Goal: Transaction & Acquisition: Purchase product/service

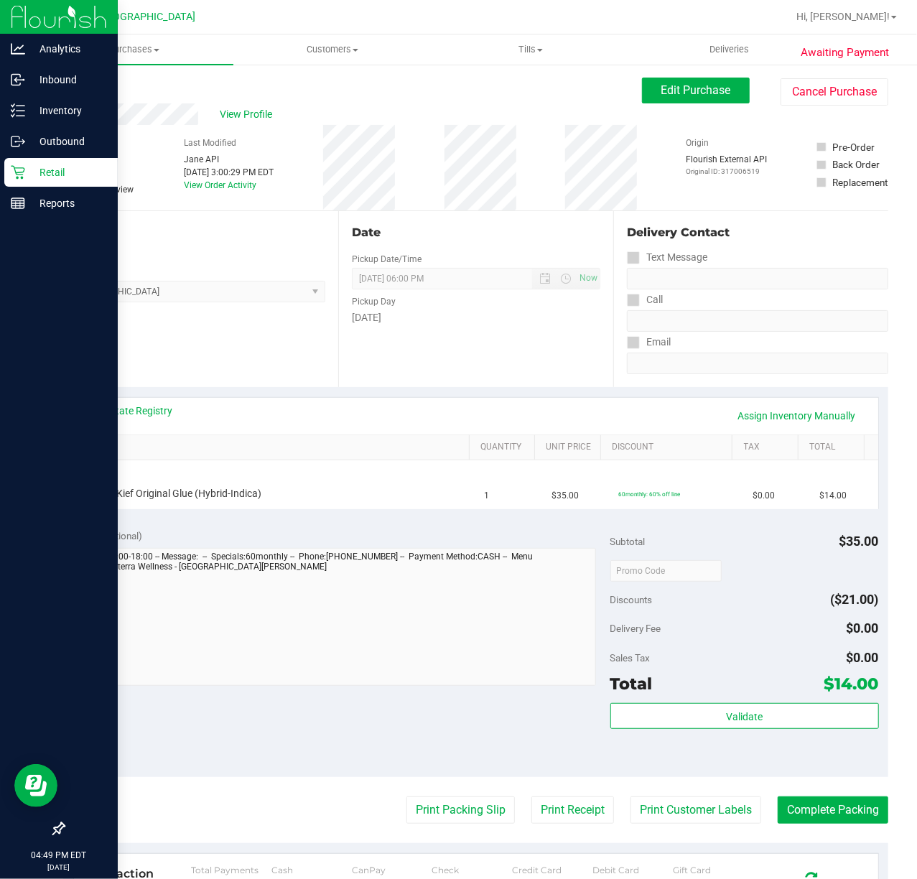
click at [15, 169] on icon at bounding box center [18, 172] width 14 height 14
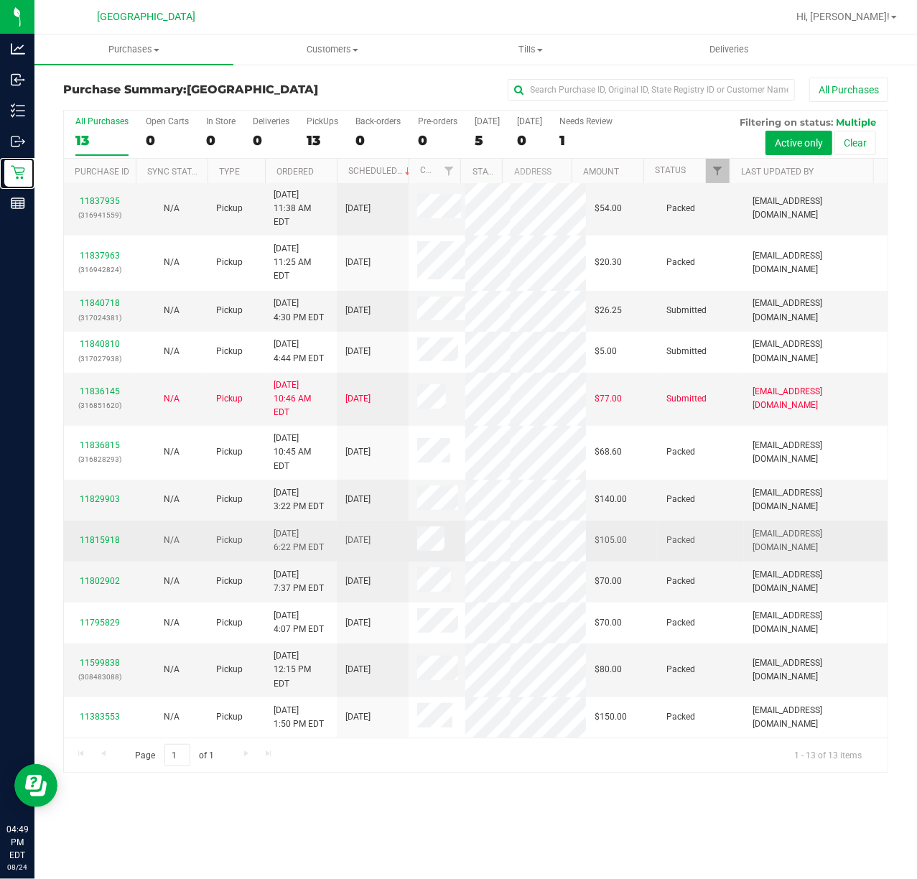
scroll to position [118, 0]
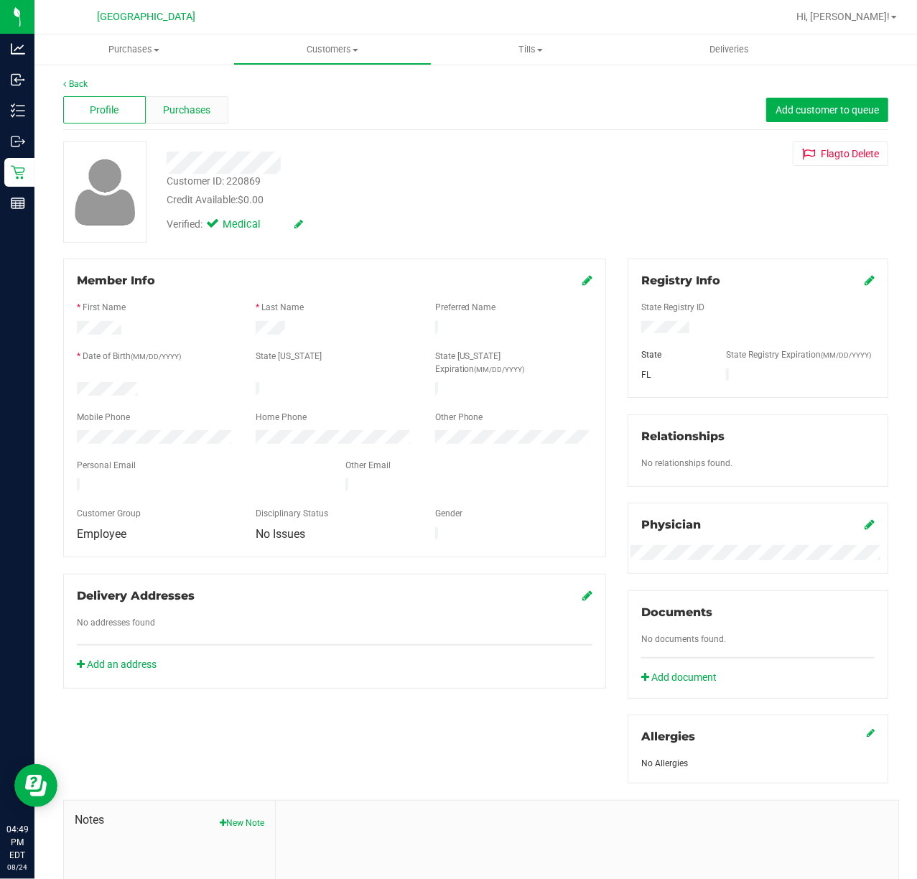
click at [194, 111] on span "Purchases" at bounding box center [186, 110] width 47 height 15
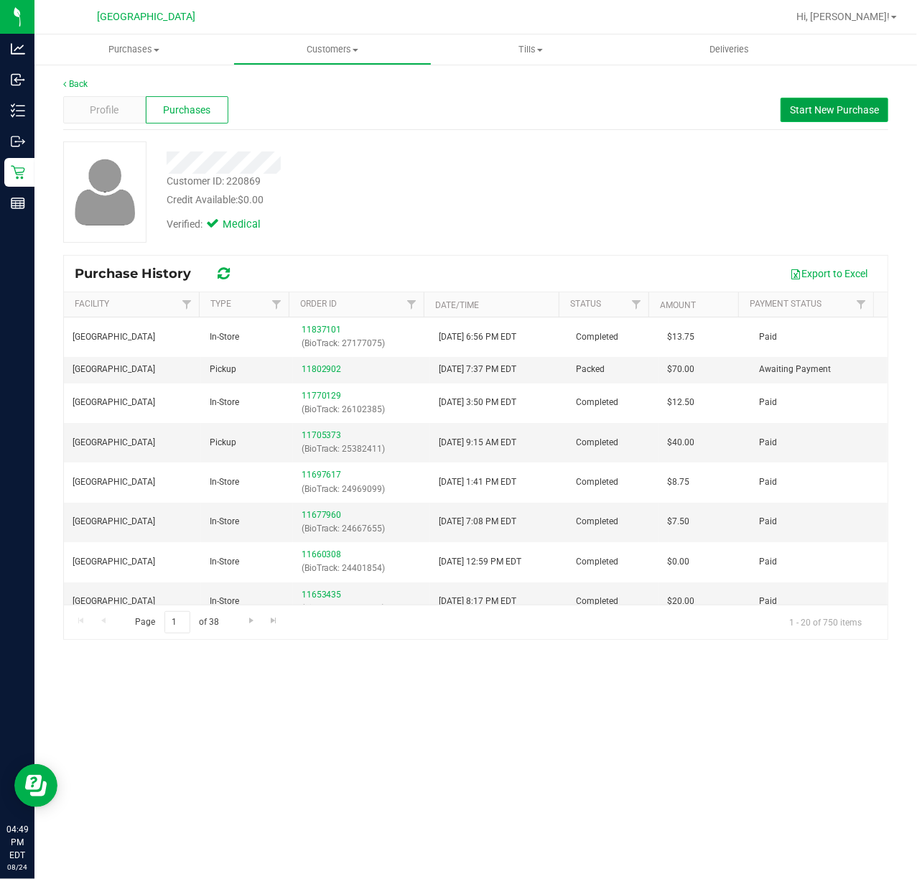
click at [868, 109] on span "Start New Purchase" at bounding box center [834, 109] width 89 height 11
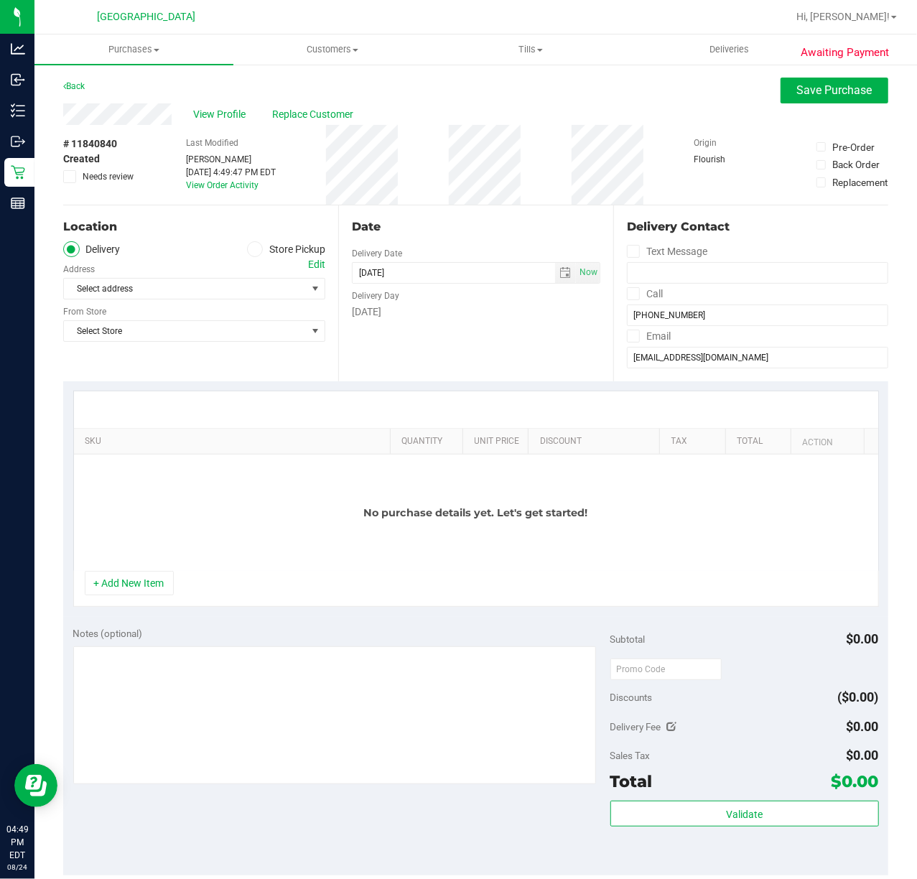
click at [294, 251] on label "Store Pickup" at bounding box center [286, 249] width 79 height 17
click at [0, 0] on input "Store Pickup" at bounding box center [0, 0] width 0 height 0
click at [161, 286] on span "Select Store" at bounding box center [185, 289] width 243 height 20
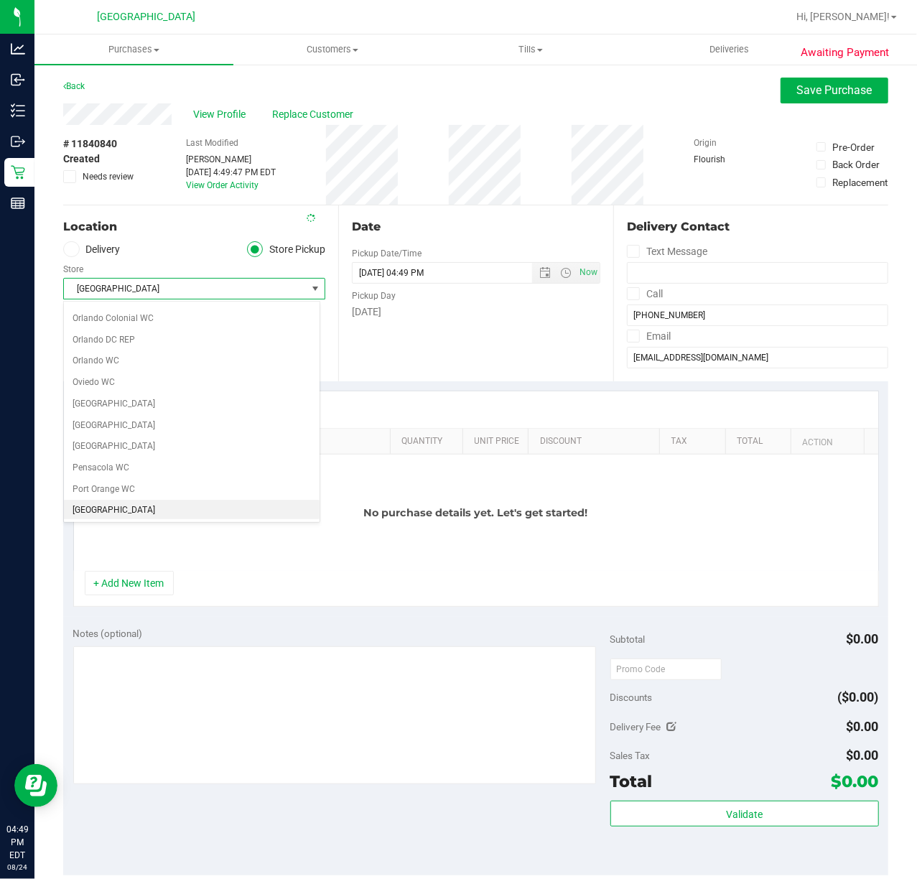
scroll to position [699, 0]
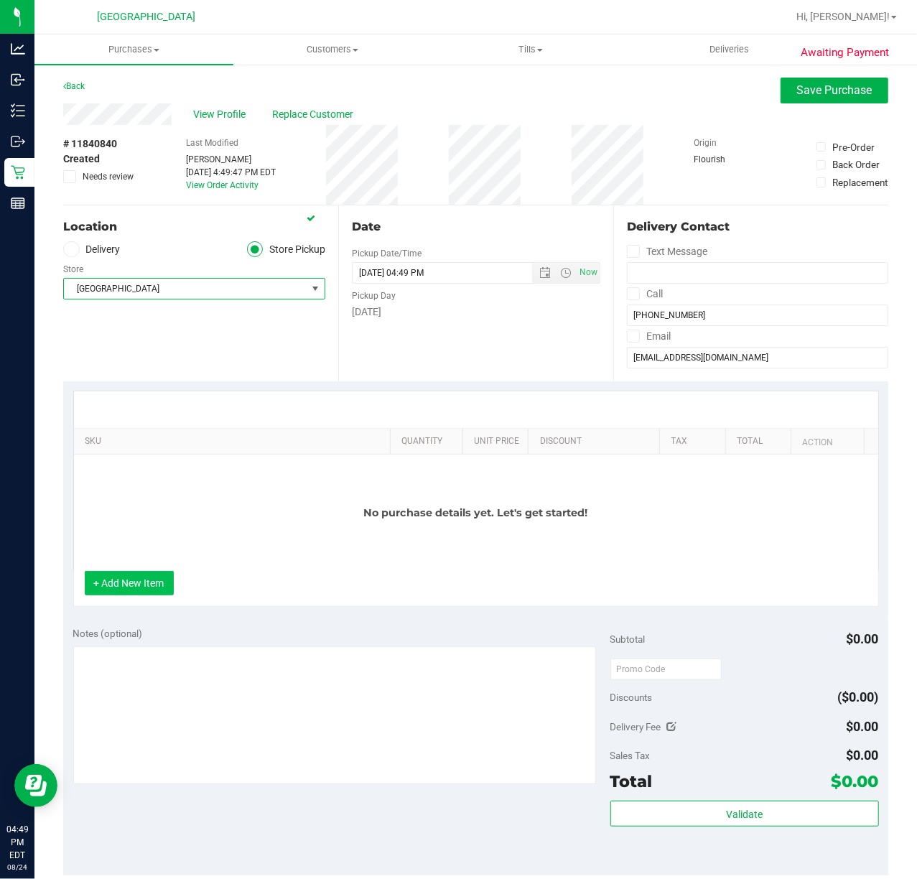
click at [151, 576] on button "+ Add New Item" at bounding box center [129, 583] width 89 height 24
click at [138, 575] on button "+ Add New Item" at bounding box center [129, 583] width 89 height 24
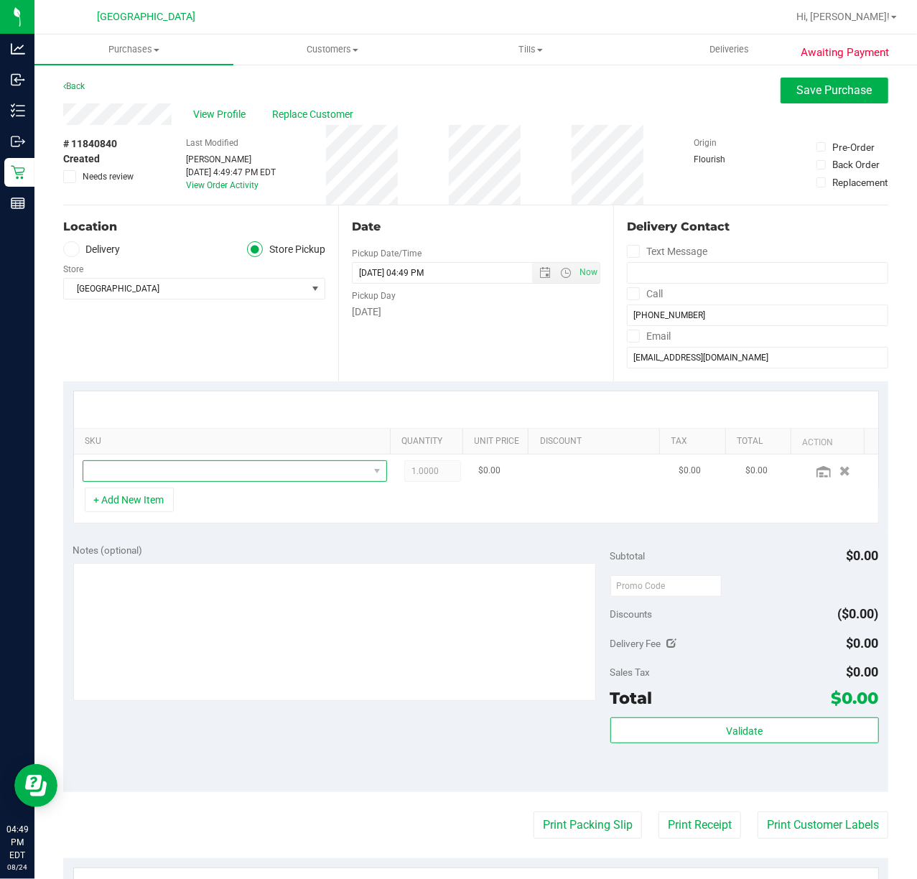
click at [167, 477] on span "NO DATA FOUND" at bounding box center [225, 471] width 285 height 20
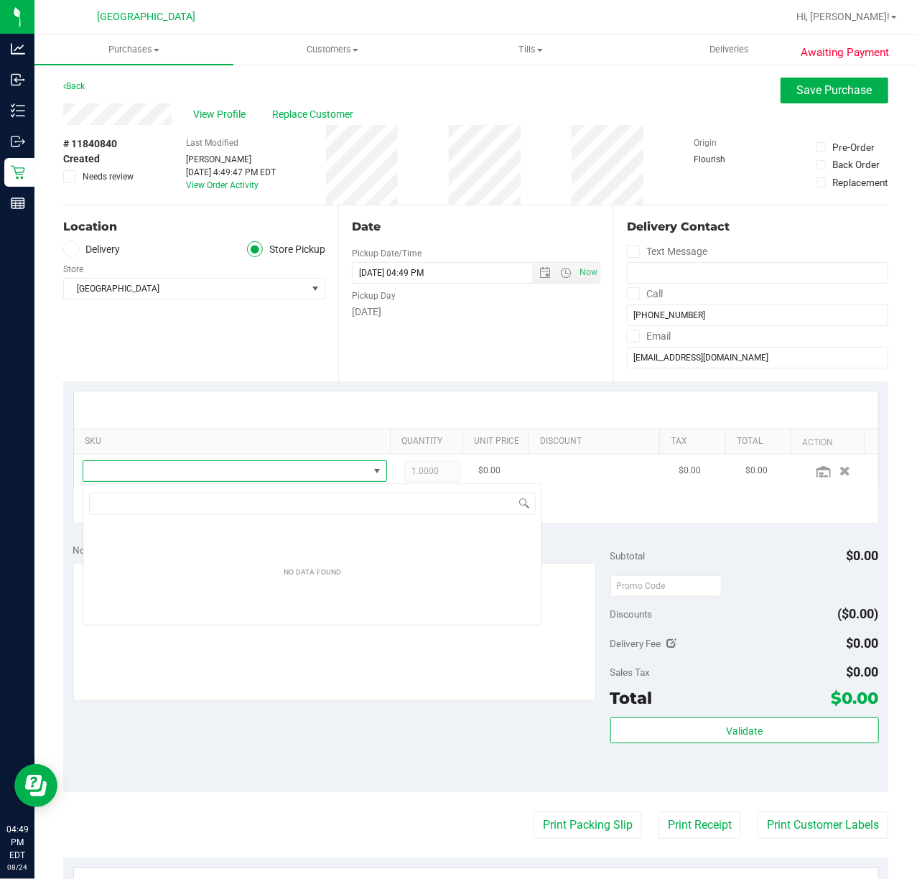
scroll to position [22, 292]
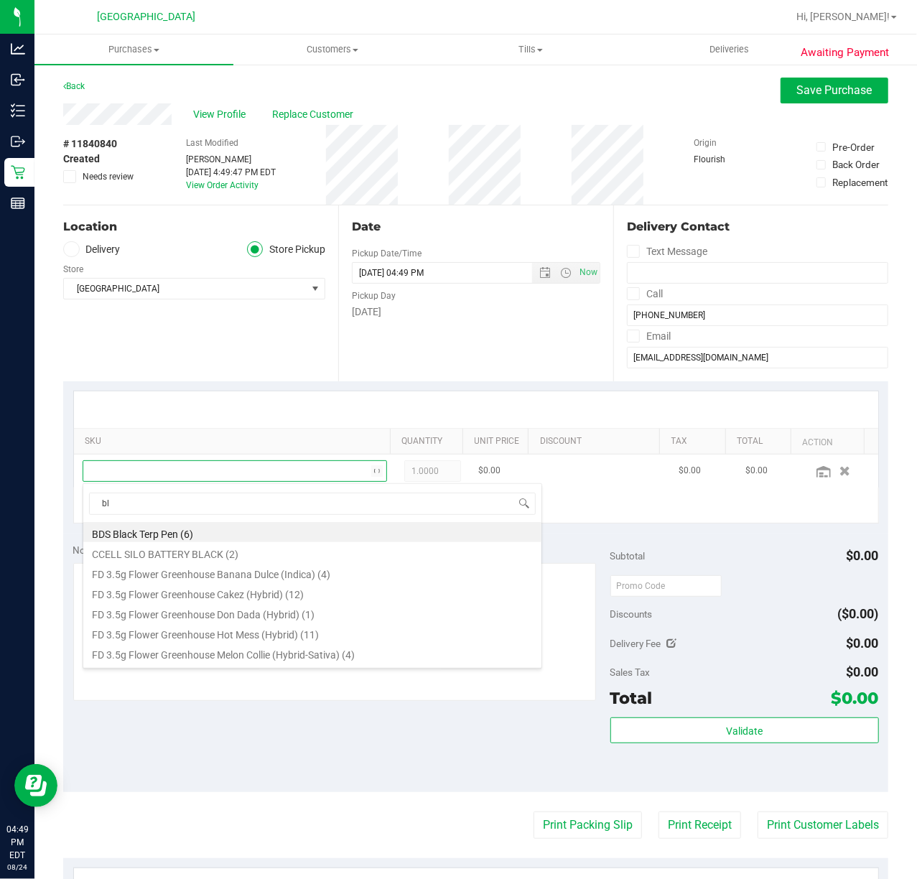
type input "blo"
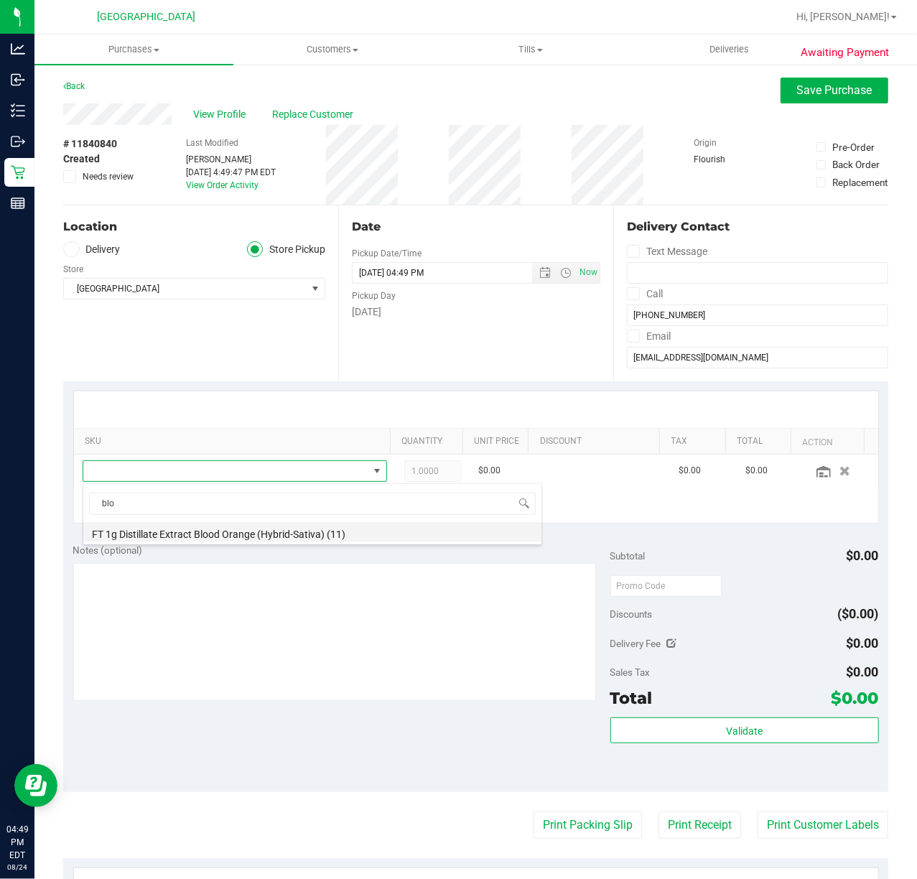
click at [162, 538] on li "FT 1g Distillate Extract Blood Orange (Hybrid-Sativa) (11)" at bounding box center [312, 532] width 458 height 20
click at [141, 516] on div "+ Add New Item" at bounding box center [476, 506] width 806 height 36
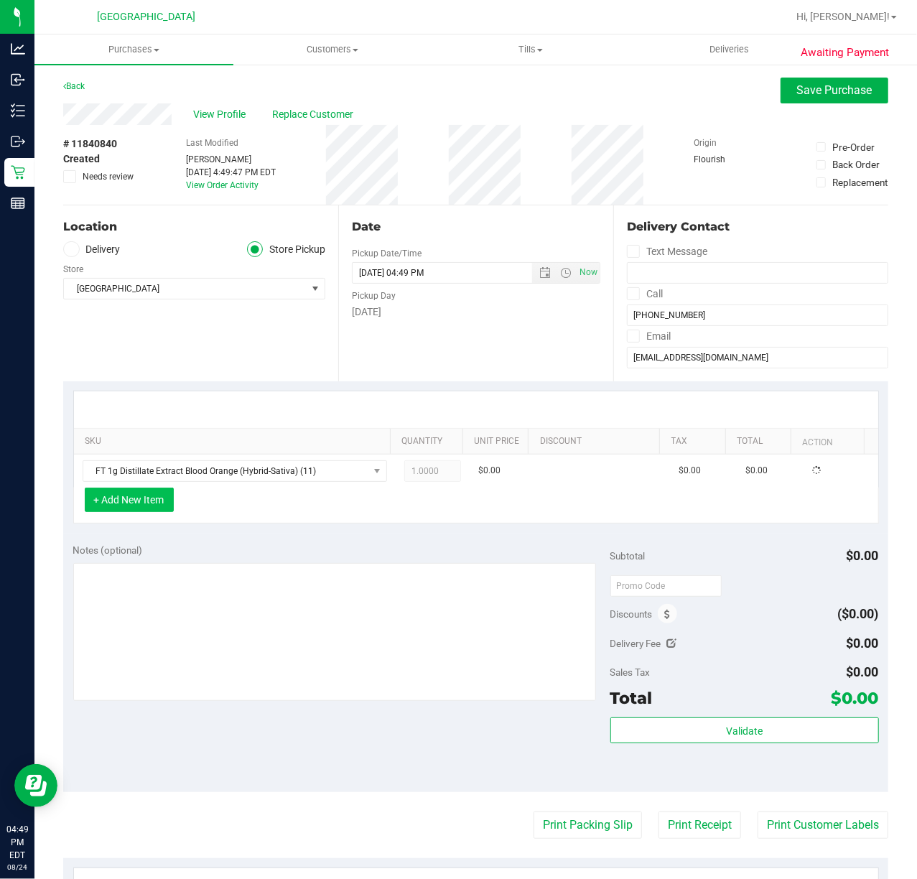
click at [148, 503] on button "+ Add New Item" at bounding box center [129, 500] width 89 height 24
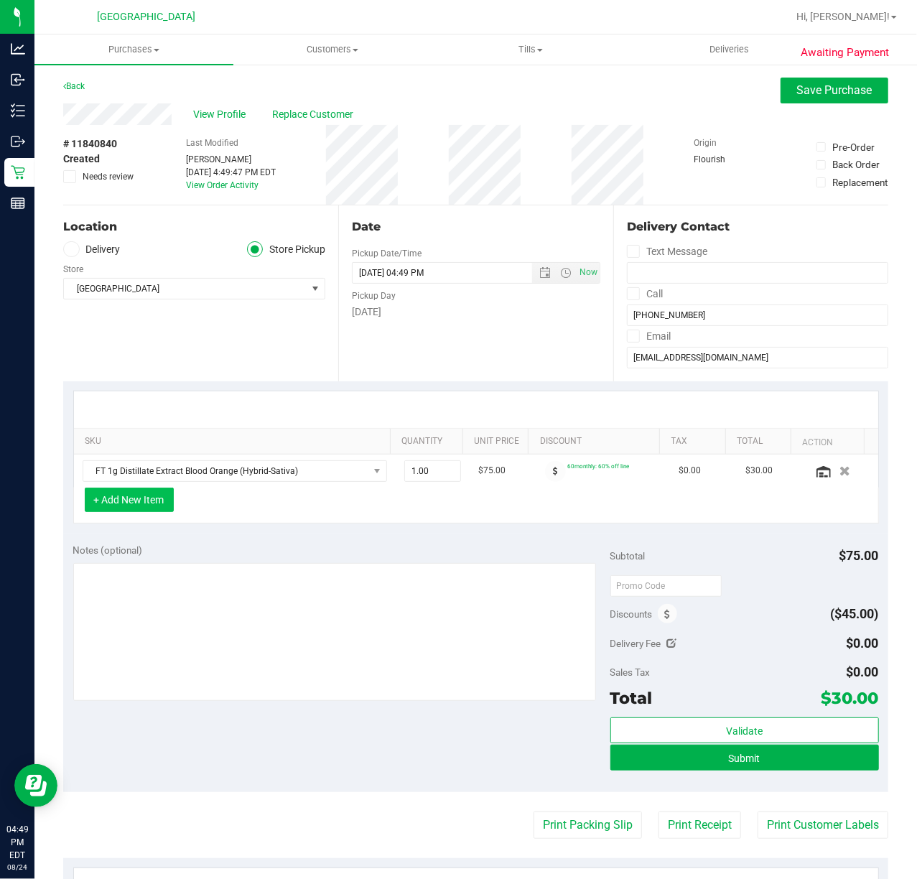
click at [151, 503] on button "+ Add New Item" at bounding box center [129, 500] width 89 height 24
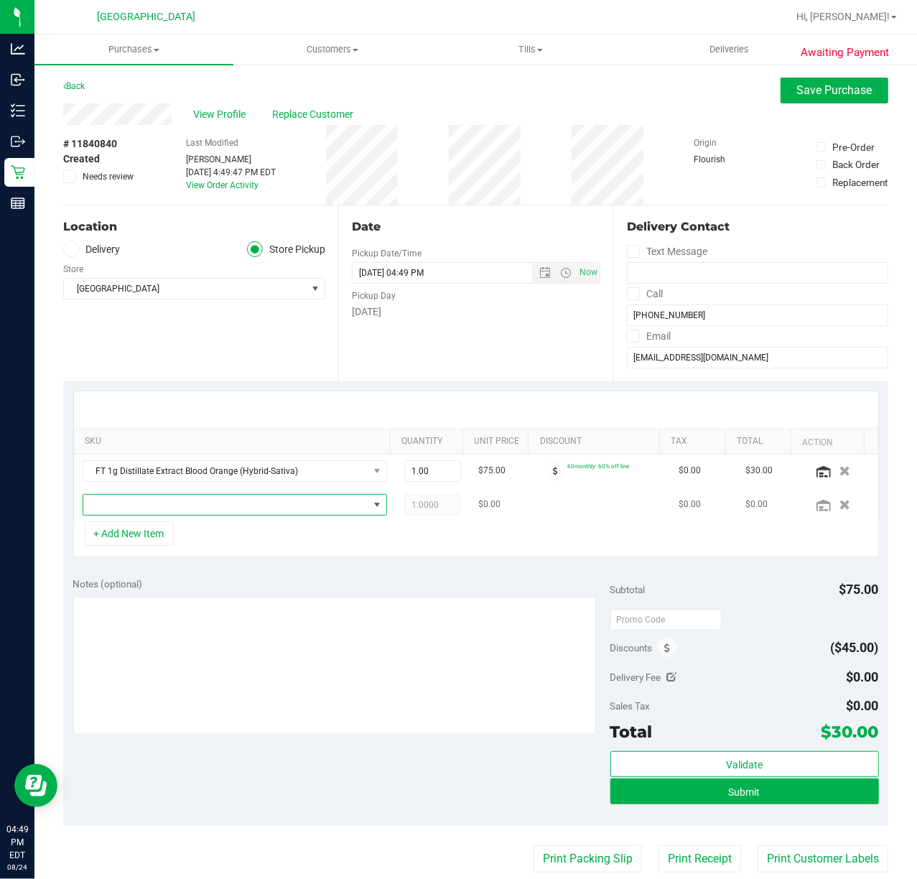
click at [191, 500] on span "NO DATA FOUND" at bounding box center [225, 505] width 285 height 20
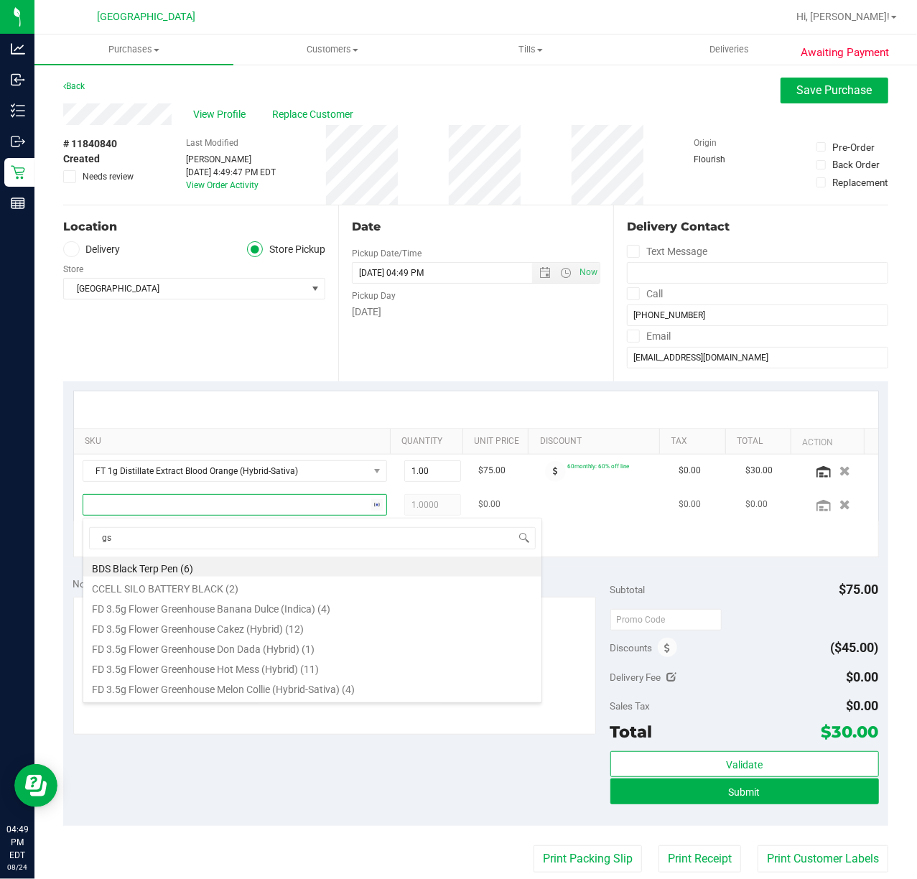
type input "gsc"
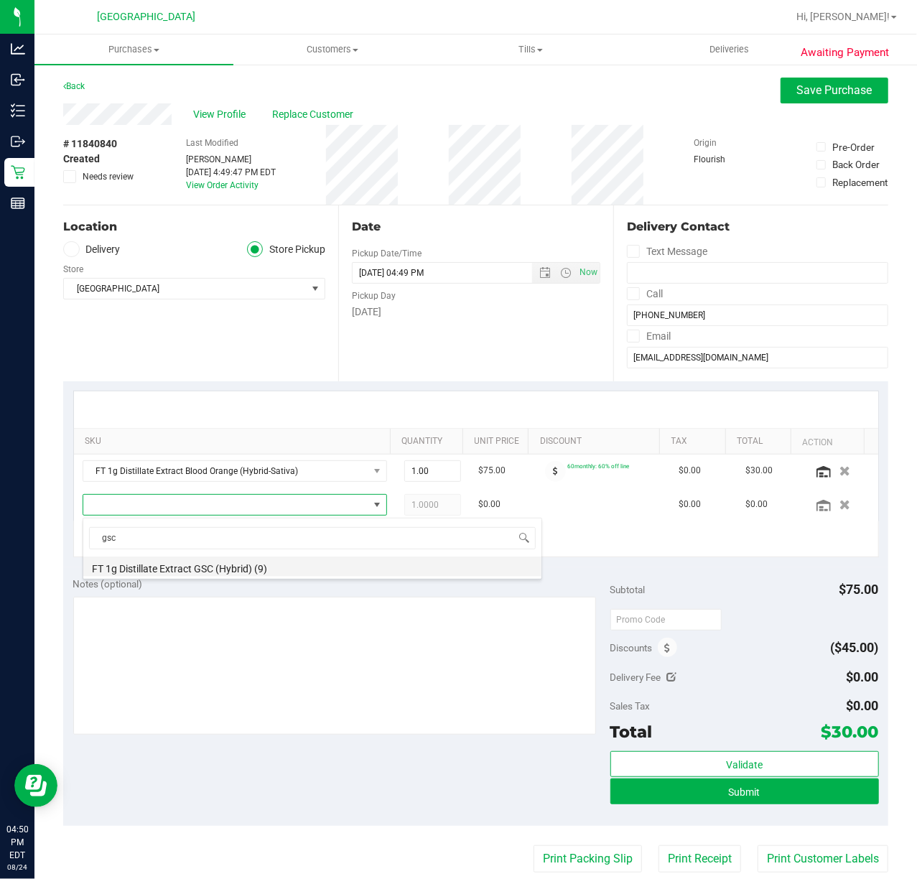
click at [173, 563] on li "FT 1g Distillate Extract GSC (Hybrid) (9)" at bounding box center [312, 567] width 458 height 20
click at [127, 544] on button "+ Add New Item" at bounding box center [129, 533] width 89 height 24
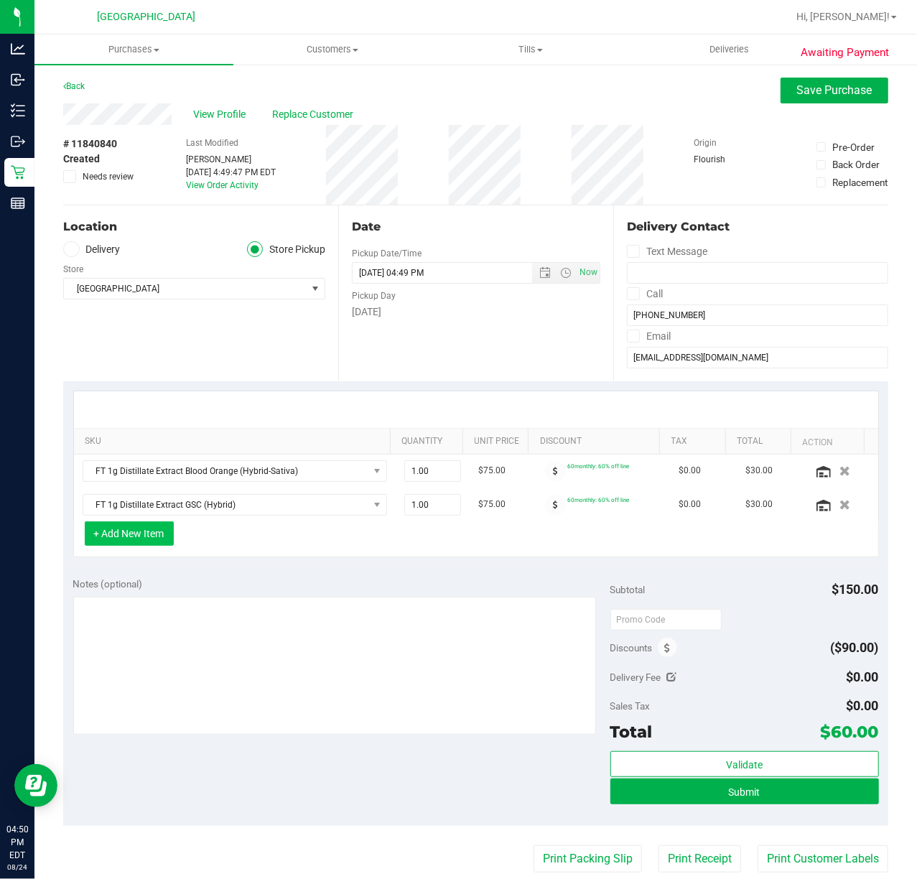
click at [139, 532] on button "+ Add New Item" at bounding box center [129, 533] width 89 height 24
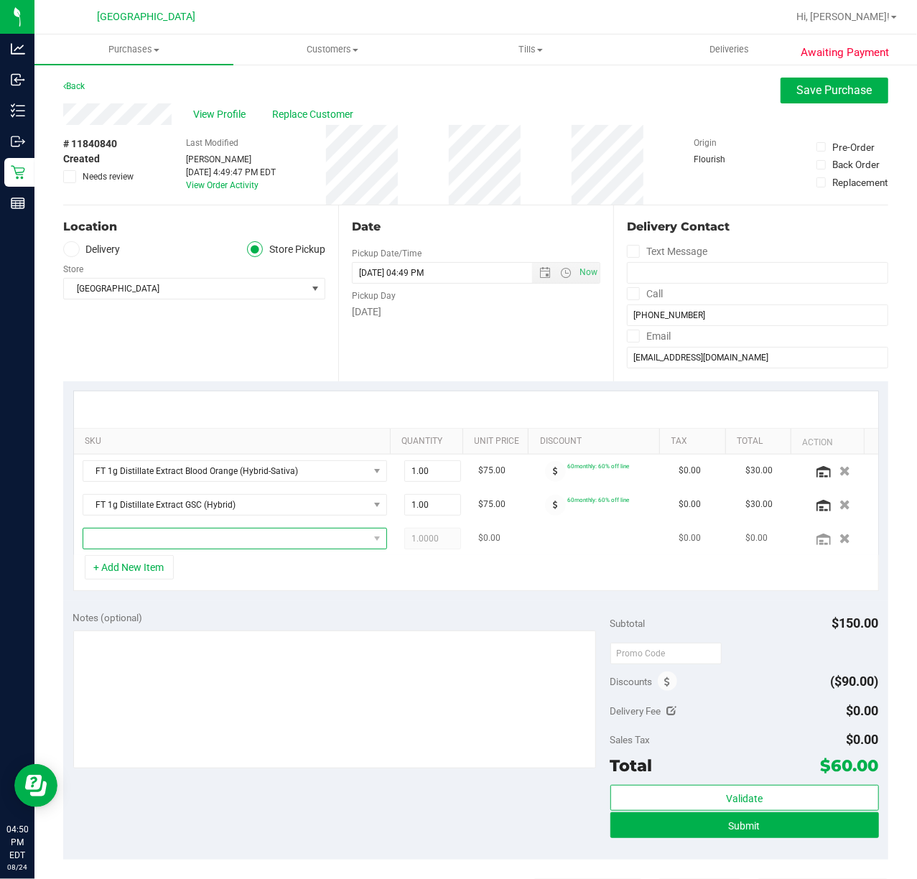
click at [144, 535] on span "NO DATA FOUND" at bounding box center [225, 539] width 285 height 20
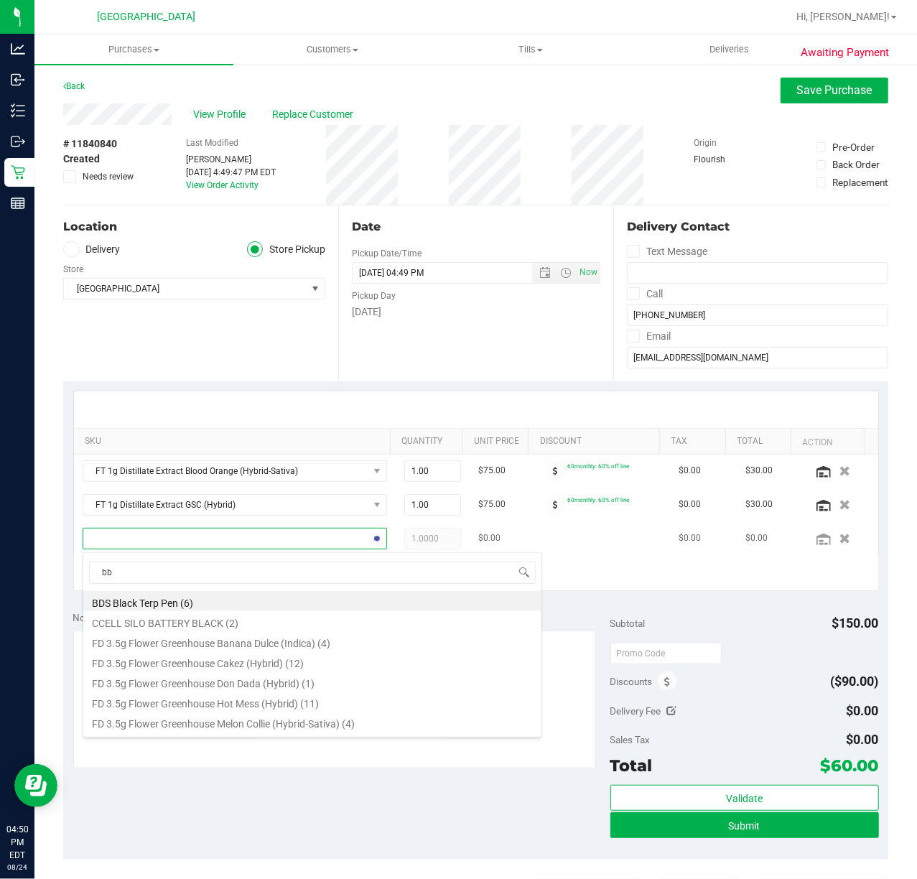
type input "bbc"
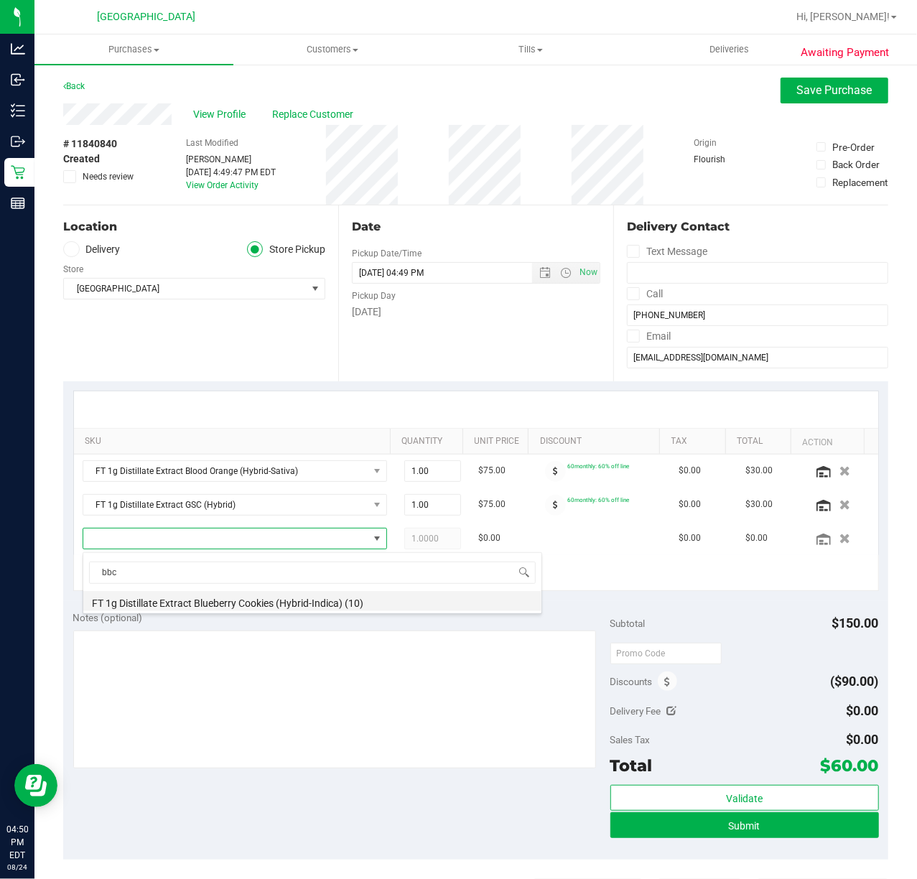
click at [171, 592] on li "FT 1g Distillate Extract Blueberry Cookies (Hybrid-Indica) (10)" at bounding box center [312, 601] width 458 height 20
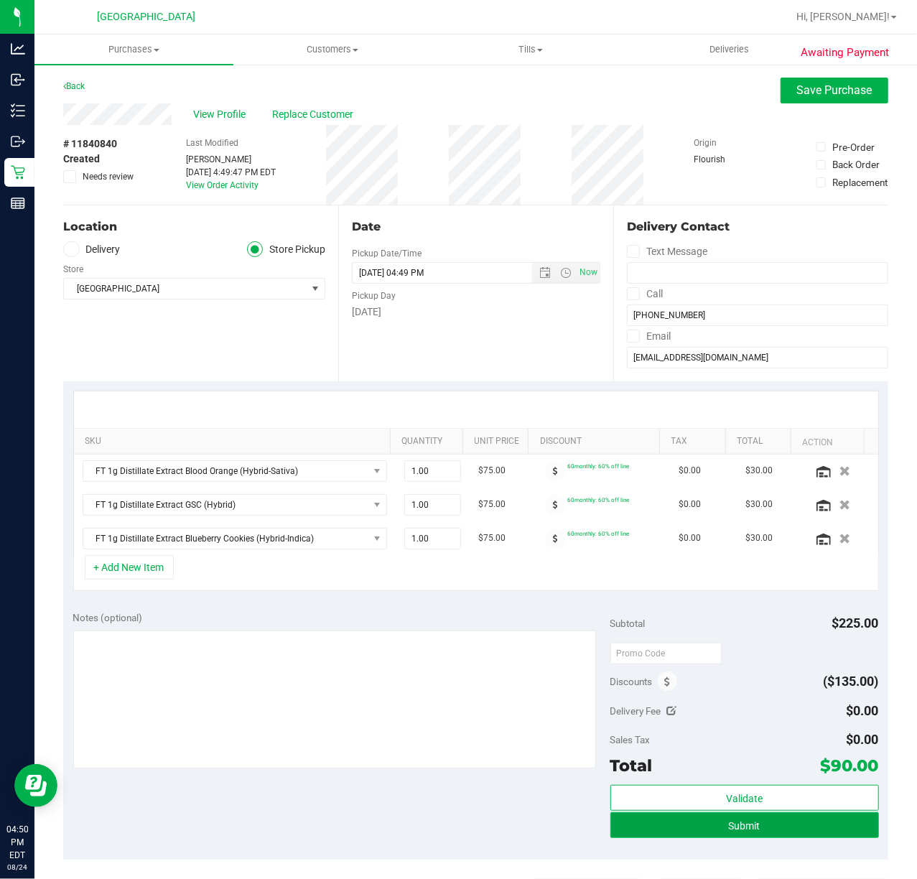
click at [740, 823] on span "Submit" at bounding box center [745, 825] width 32 height 11
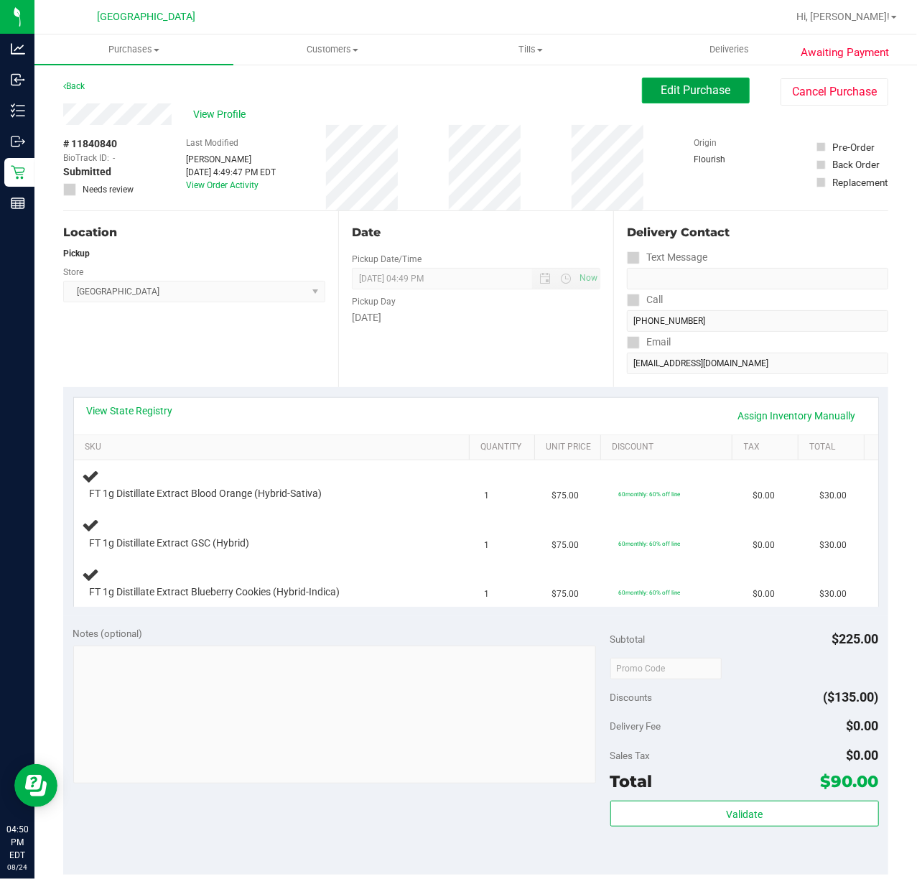
click at [668, 98] on button "Edit Purchase" at bounding box center [696, 91] width 108 height 26
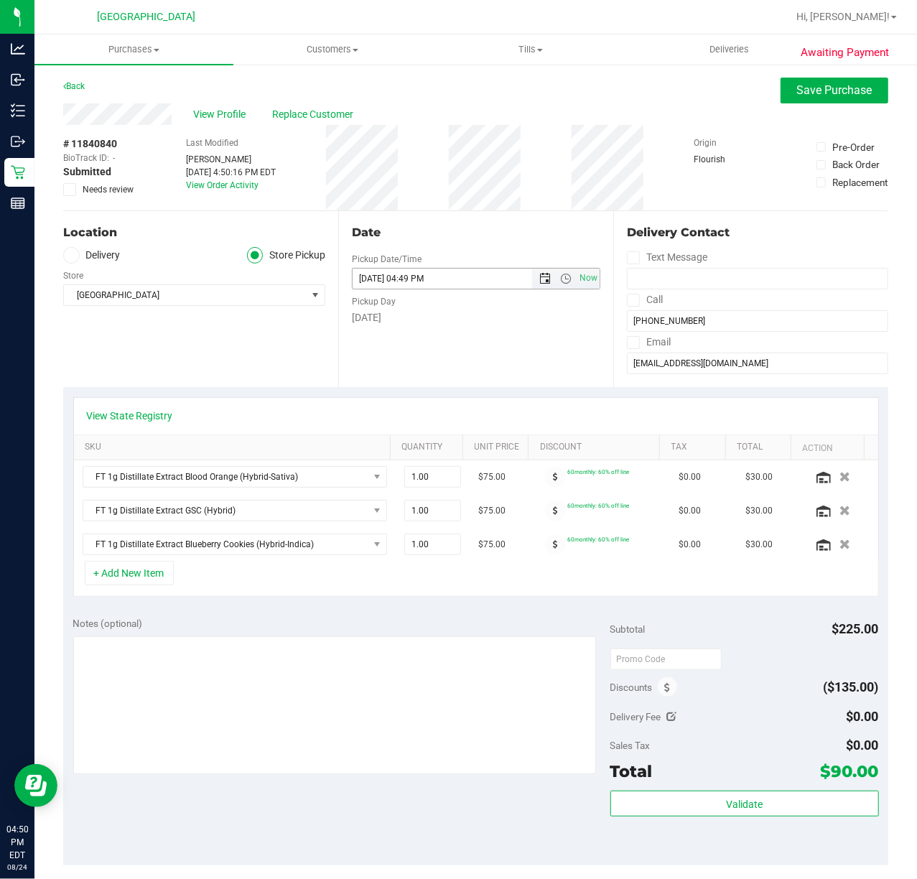
click at [539, 276] on span "Open the date view" at bounding box center [544, 278] width 11 height 11
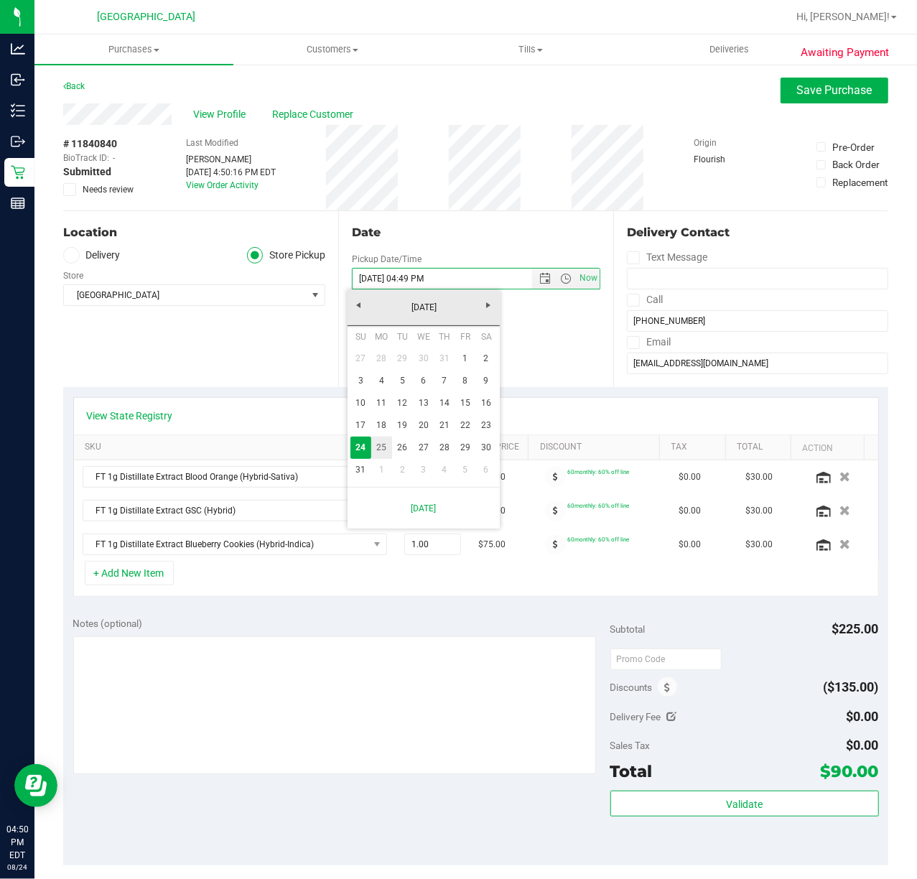
click at [377, 451] on link "25" at bounding box center [381, 448] width 21 height 22
type input "[DATE] 04:49 PM"
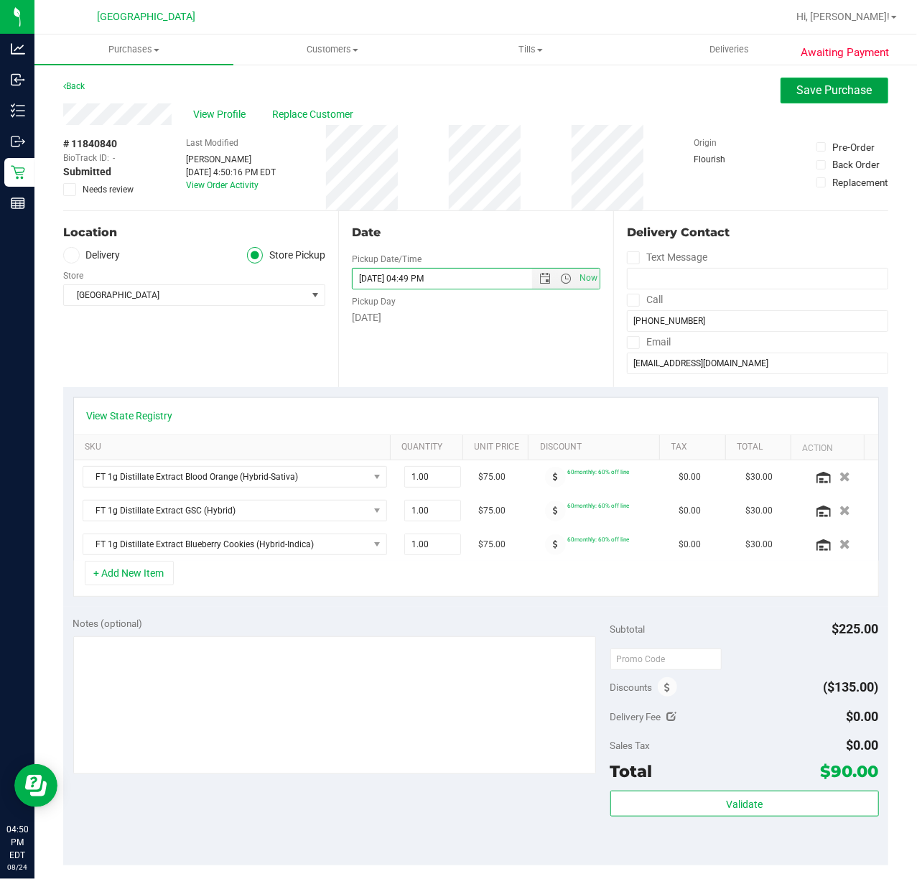
click at [797, 92] on span "Save Purchase" at bounding box center [834, 90] width 75 height 14
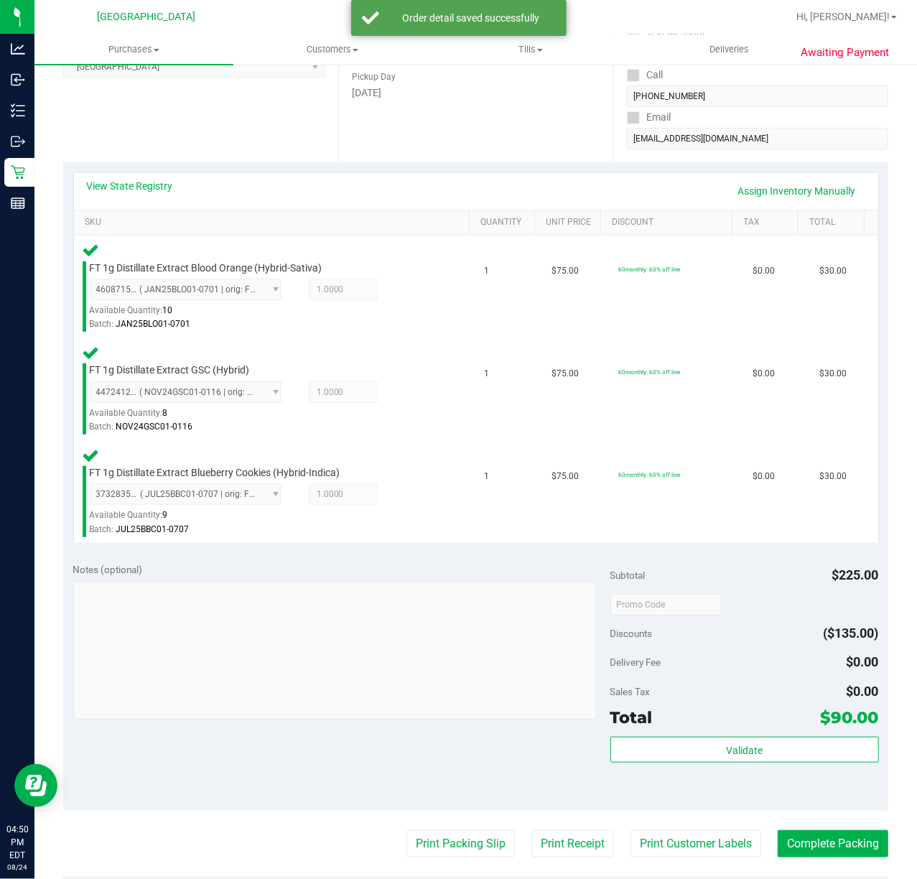
scroll to position [251, 0]
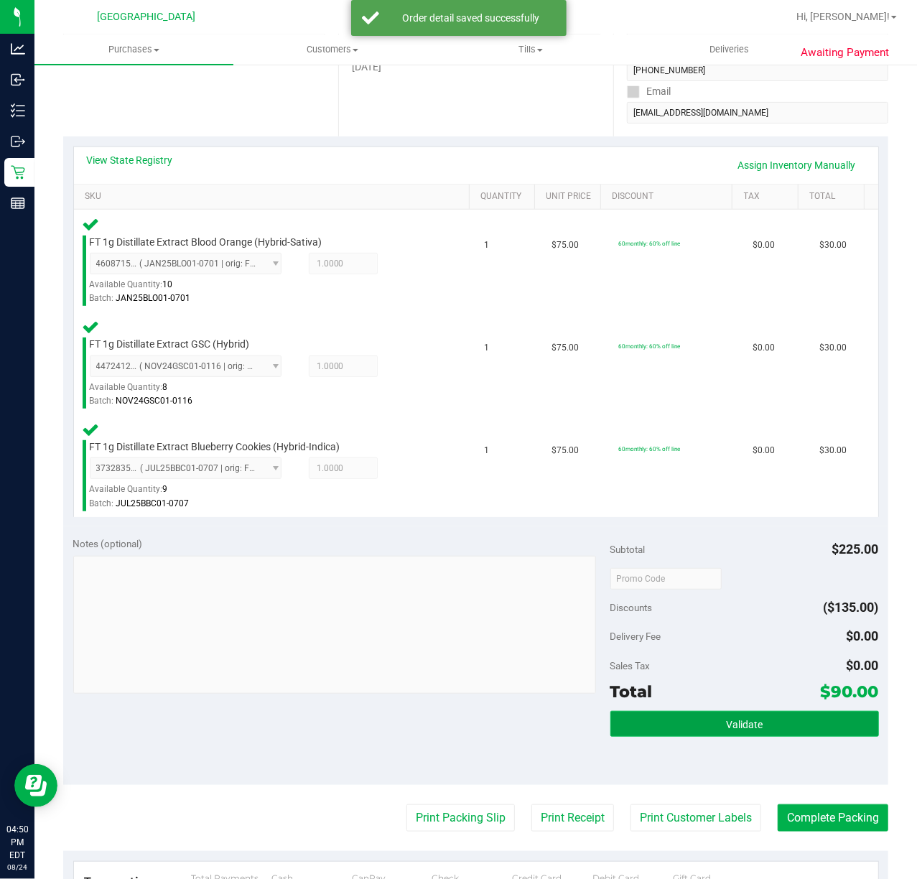
click at [726, 728] on span "Validate" at bounding box center [744, 724] width 37 height 11
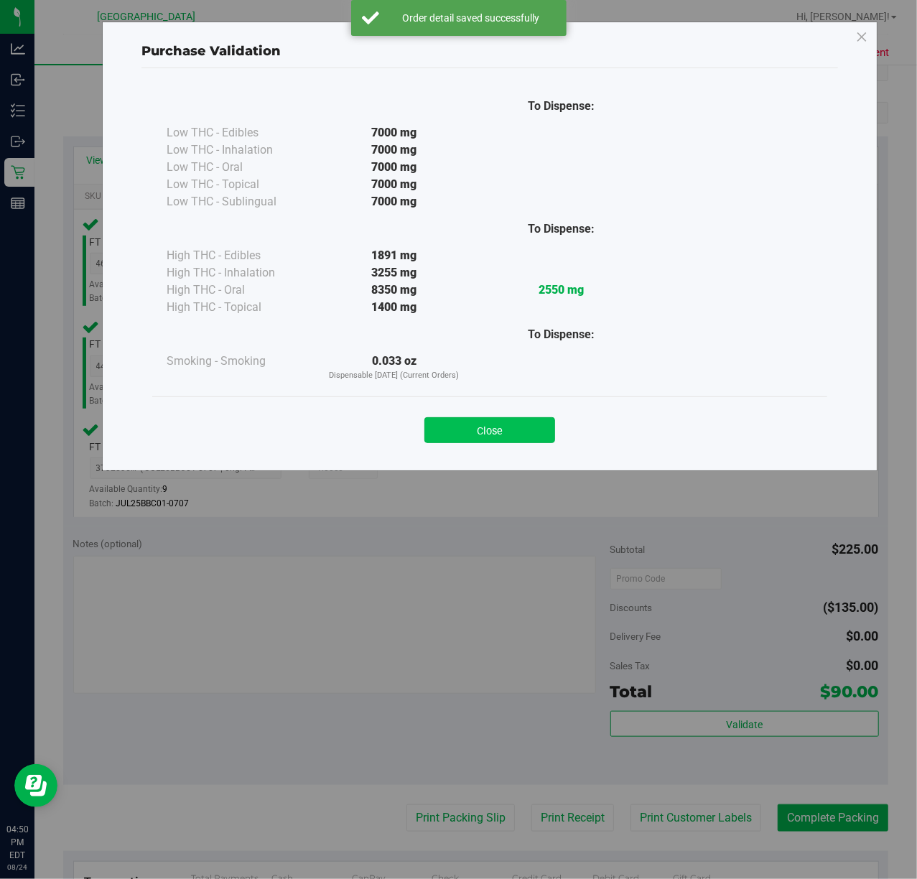
click at [490, 438] on button "Close" at bounding box center [489, 430] width 131 height 26
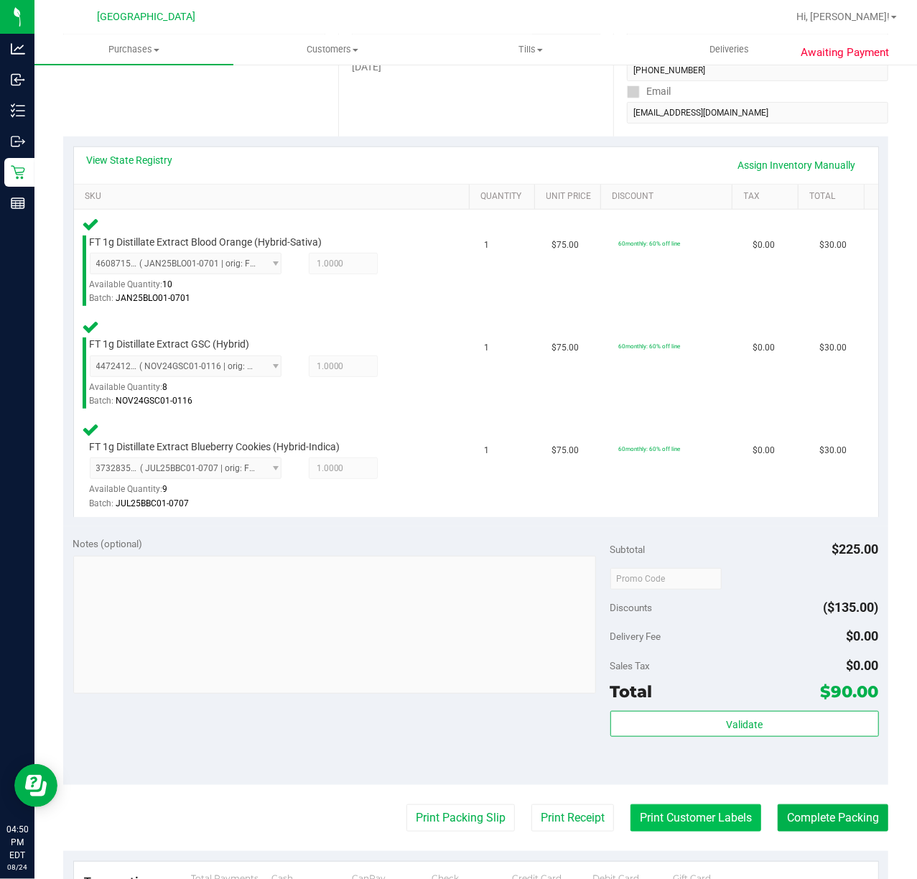
click at [688, 817] on button "Print Customer Labels" at bounding box center [696, 817] width 131 height 27
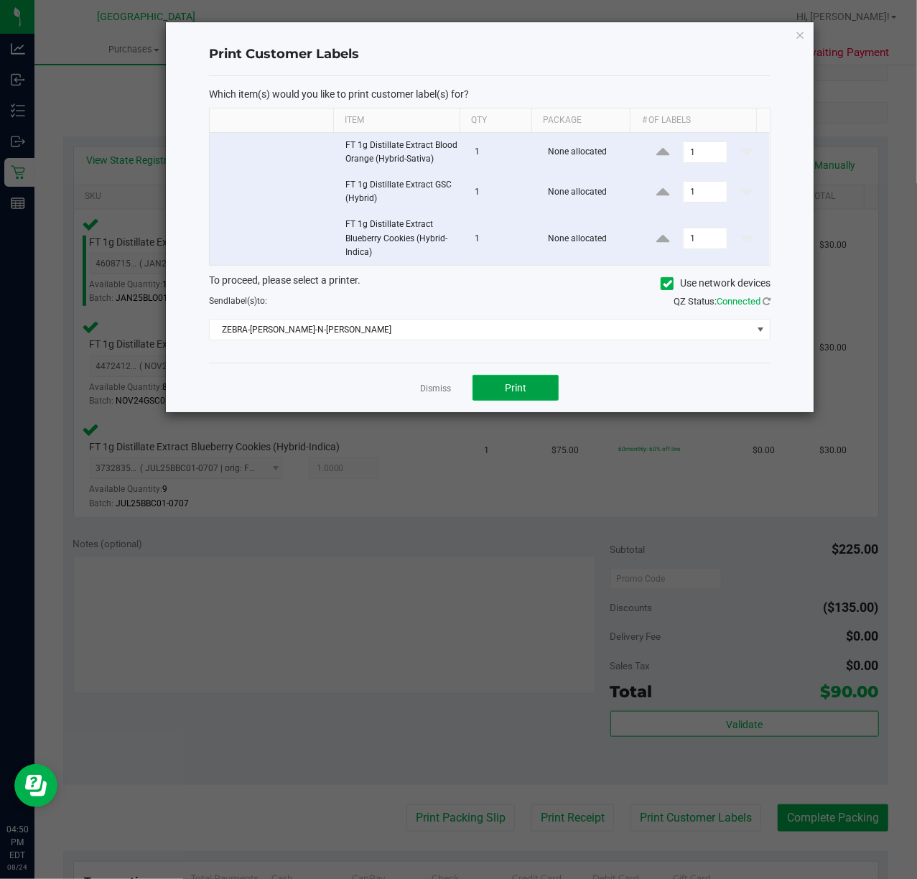
click at [526, 394] on span "Print" at bounding box center [516, 387] width 22 height 11
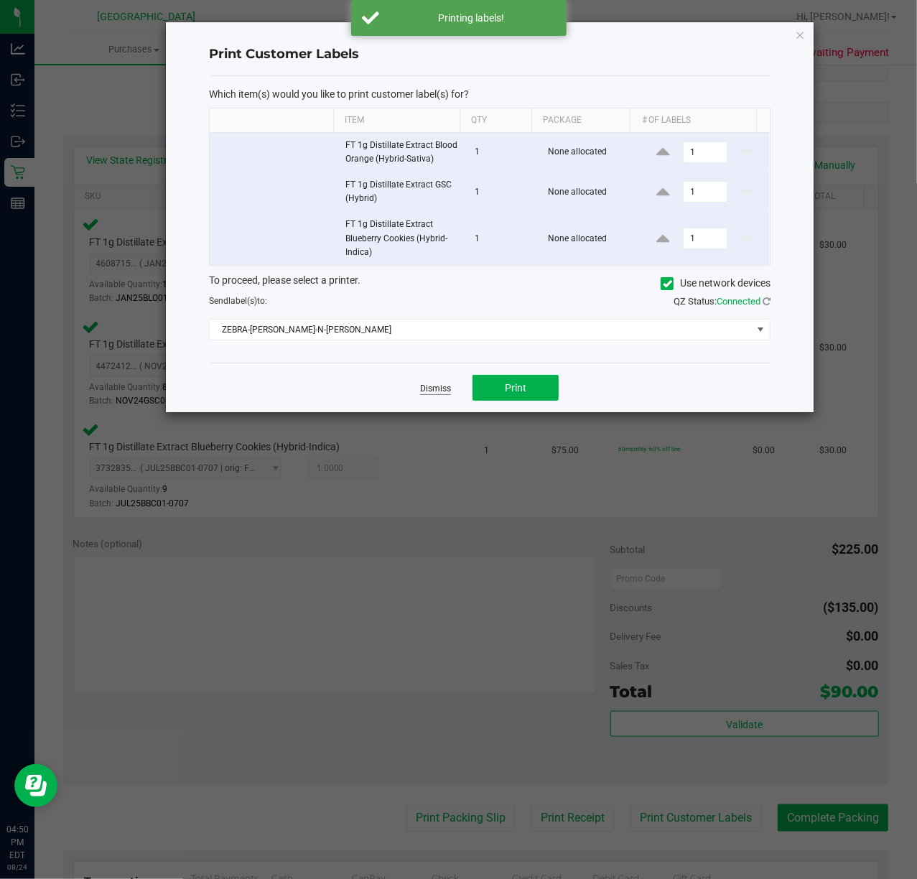
click at [434, 395] on link "Dismiss" at bounding box center [435, 389] width 31 height 12
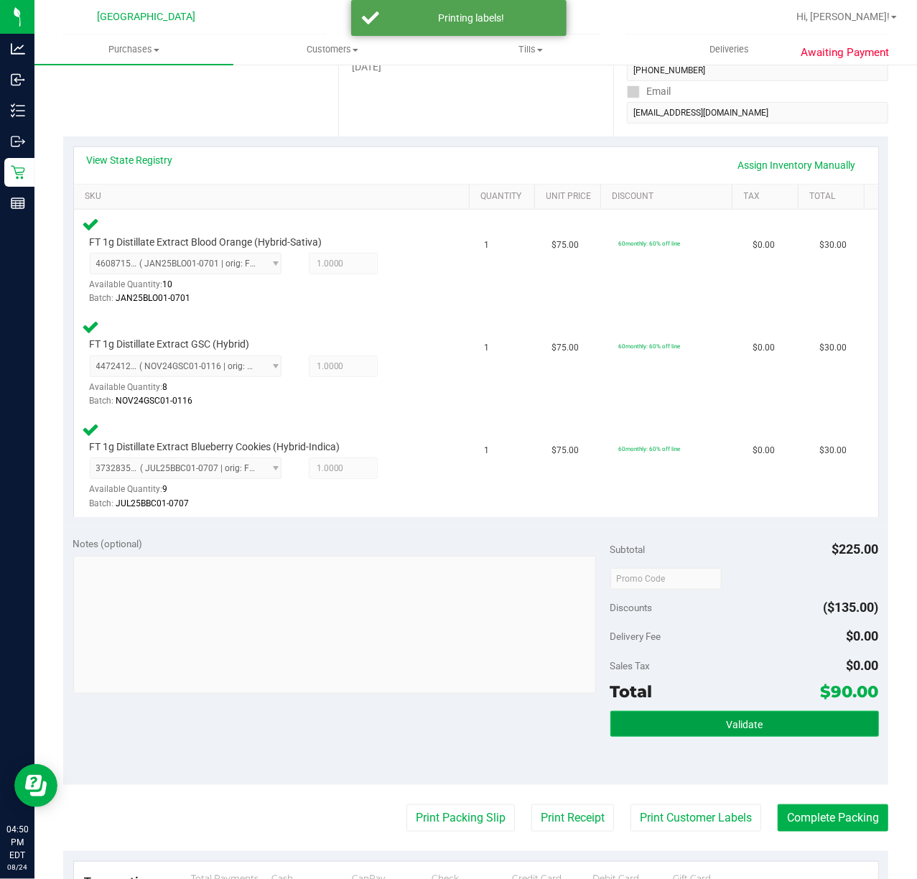
click at [668, 736] on button "Validate" at bounding box center [744, 724] width 269 height 26
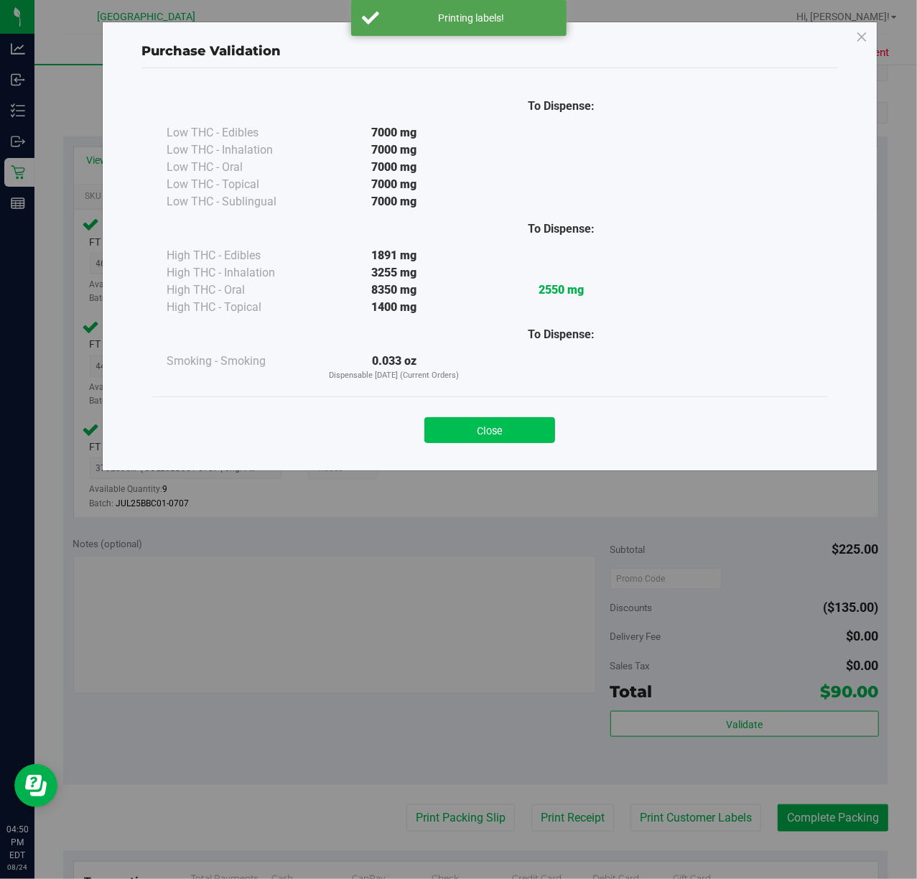
click at [452, 434] on button "Close" at bounding box center [489, 430] width 131 height 26
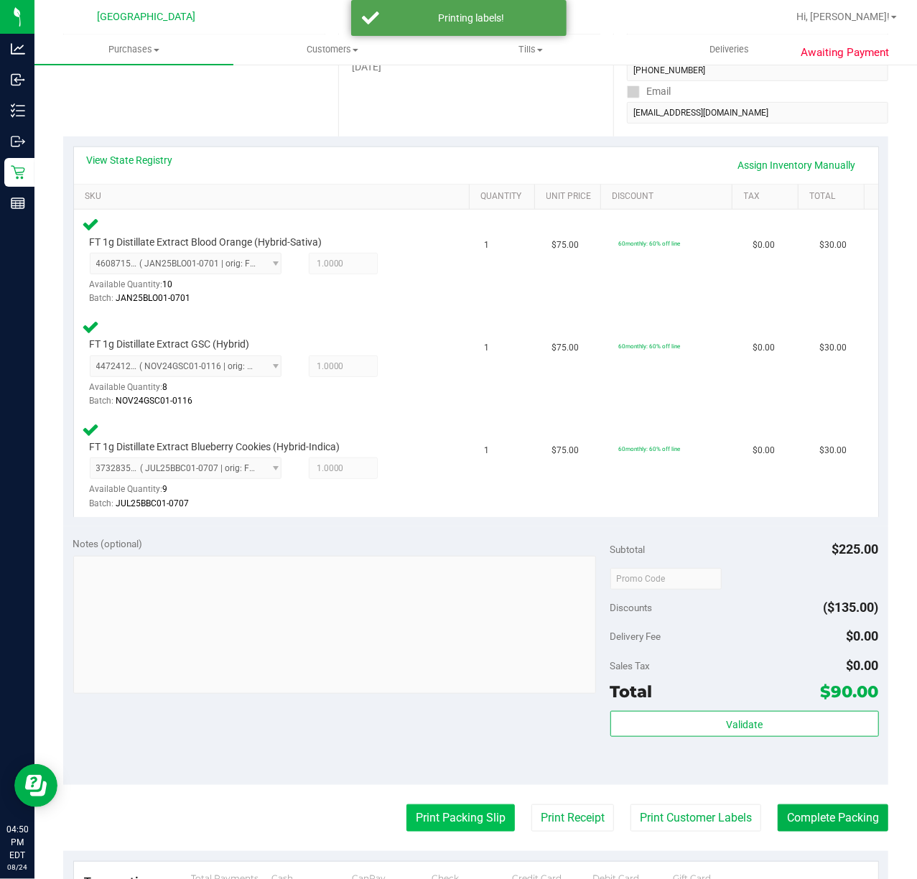
click at [428, 817] on button "Print Packing Slip" at bounding box center [460, 817] width 108 height 27
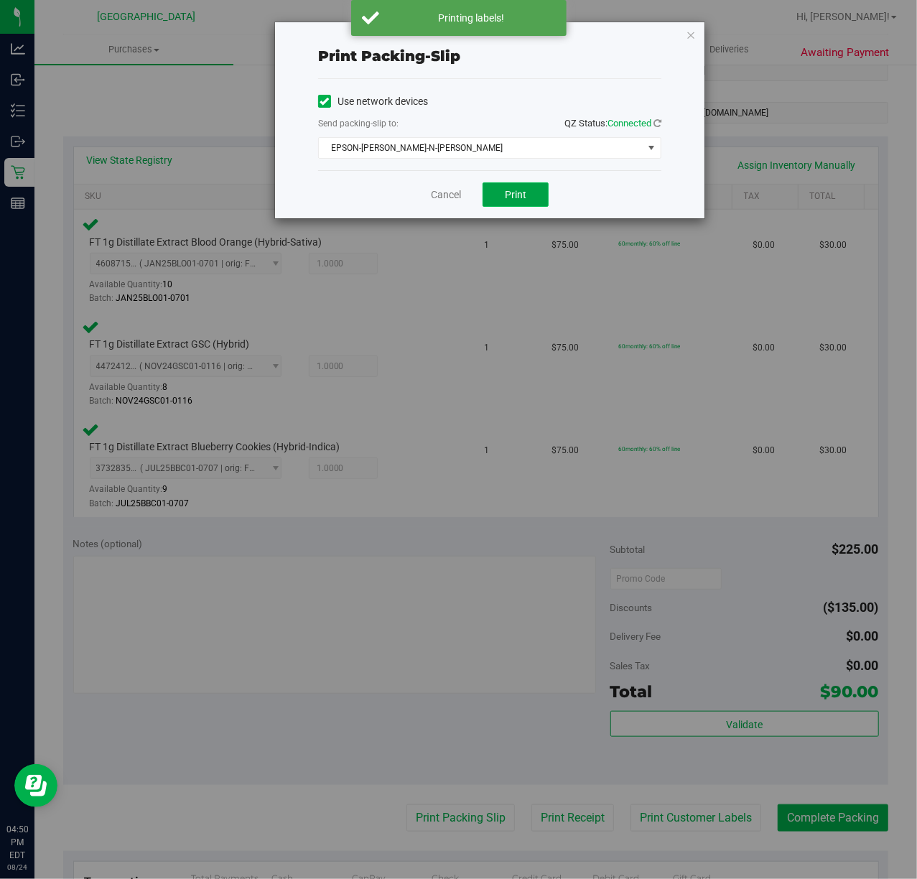
click at [508, 199] on span "Print" at bounding box center [516, 194] width 22 height 11
click at [440, 199] on link "Cancel" at bounding box center [446, 194] width 30 height 15
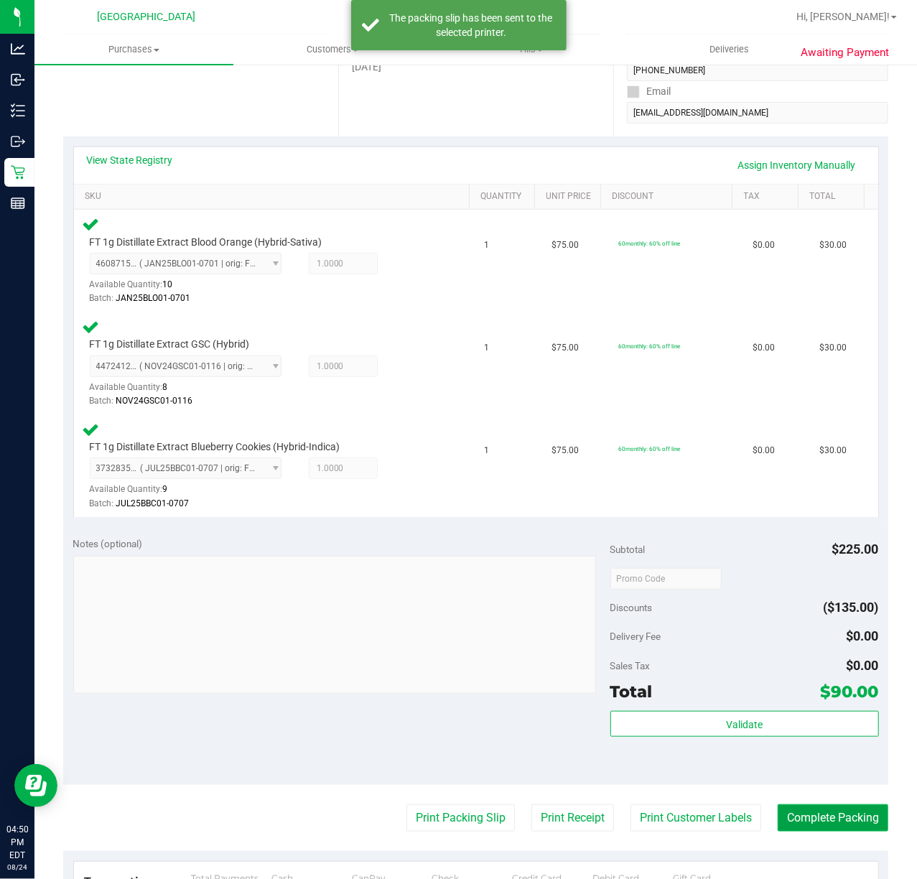
click at [813, 819] on button "Complete Packing" at bounding box center [833, 817] width 111 height 27
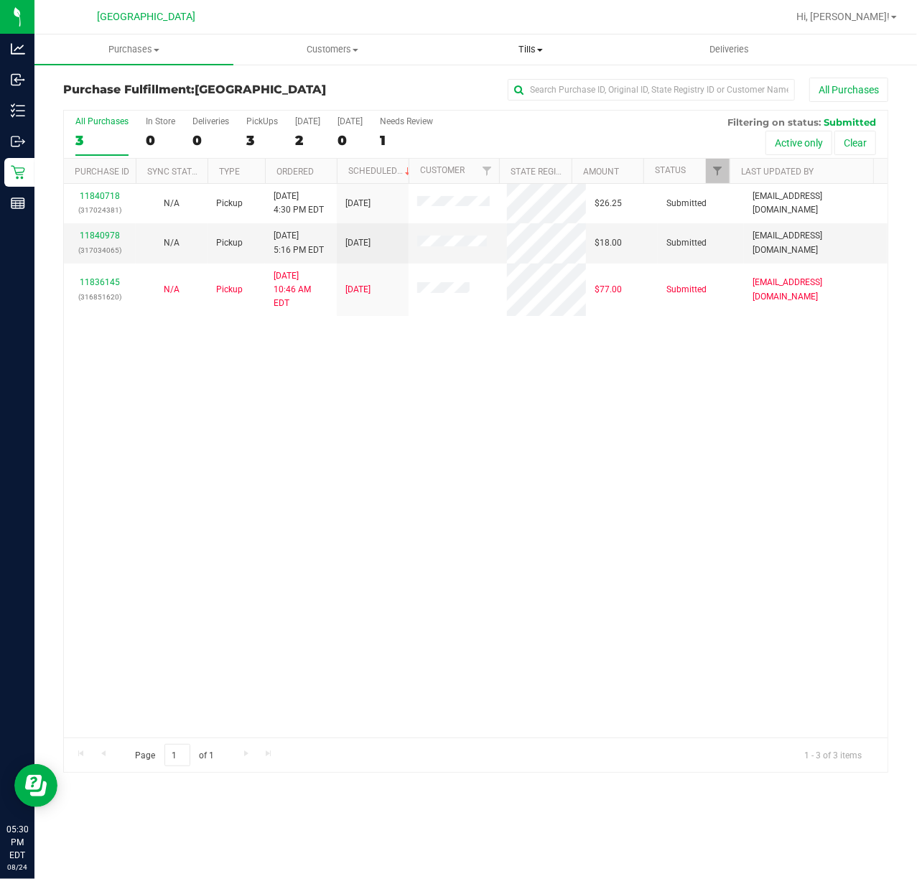
click at [510, 50] on span "Tills" at bounding box center [530, 49] width 197 height 13
drag, startPoint x: 526, startPoint y: 47, endPoint x: 493, endPoint y: 111, distance: 71.3
click at [526, 49] on span "Tills" at bounding box center [531, 49] width 199 height 13
click at [521, 61] on uib-tab-heading "Tills Manage tills Reconcile e-payments" at bounding box center [531, 49] width 199 height 30
click at [524, 53] on span "Tills" at bounding box center [531, 49] width 199 height 13
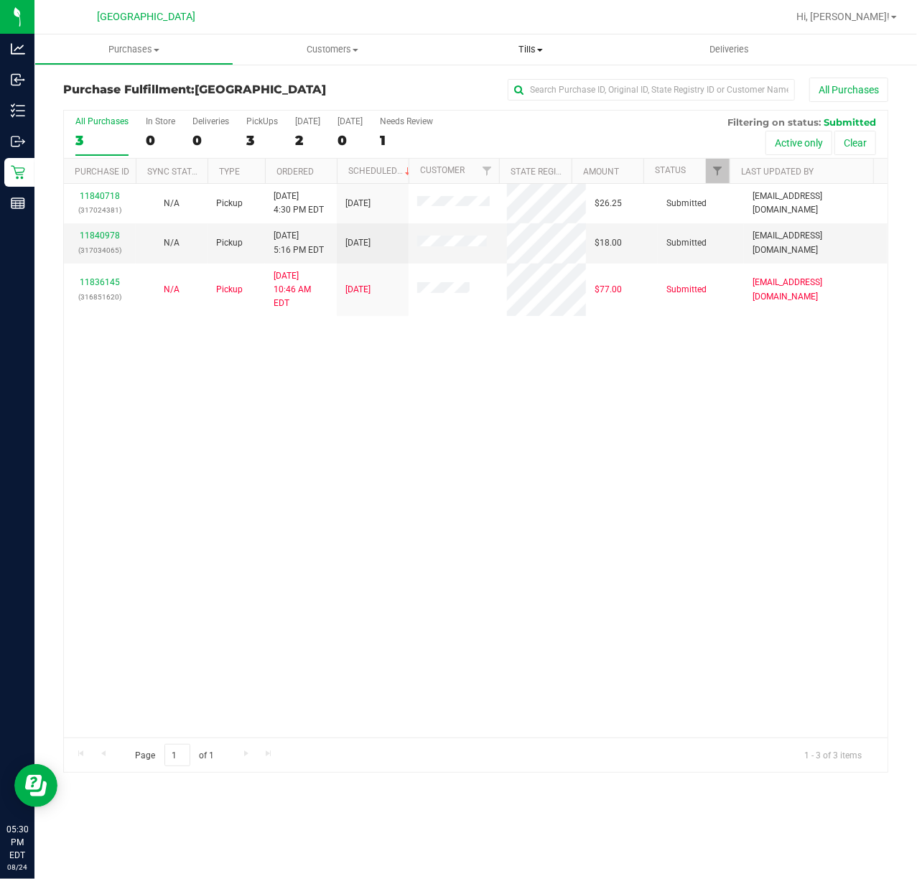
click at [519, 56] on uib-tab-heading "Tills Manage tills Reconcile e-payments" at bounding box center [531, 49] width 199 height 30
click at [506, 83] on span "Manage tills" at bounding box center [480, 86] width 97 height 12
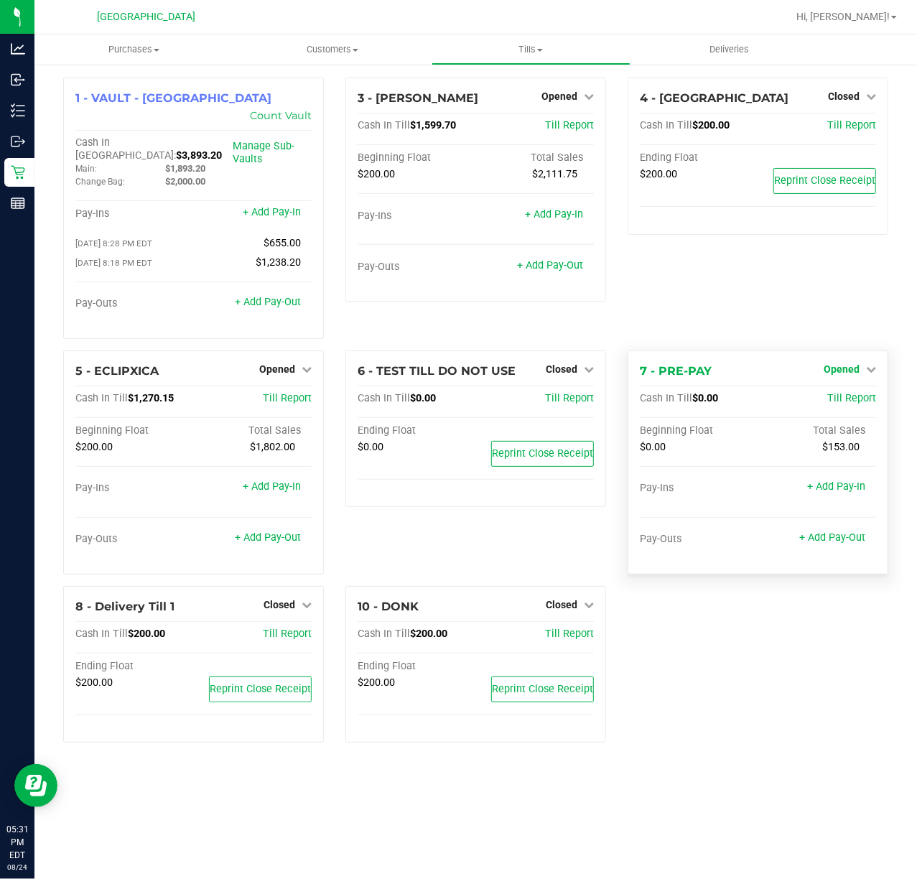
click at [845, 363] on span "Opened" at bounding box center [842, 368] width 36 height 11
click at [835, 393] on link "Close Till" at bounding box center [843, 398] width 39 height 11
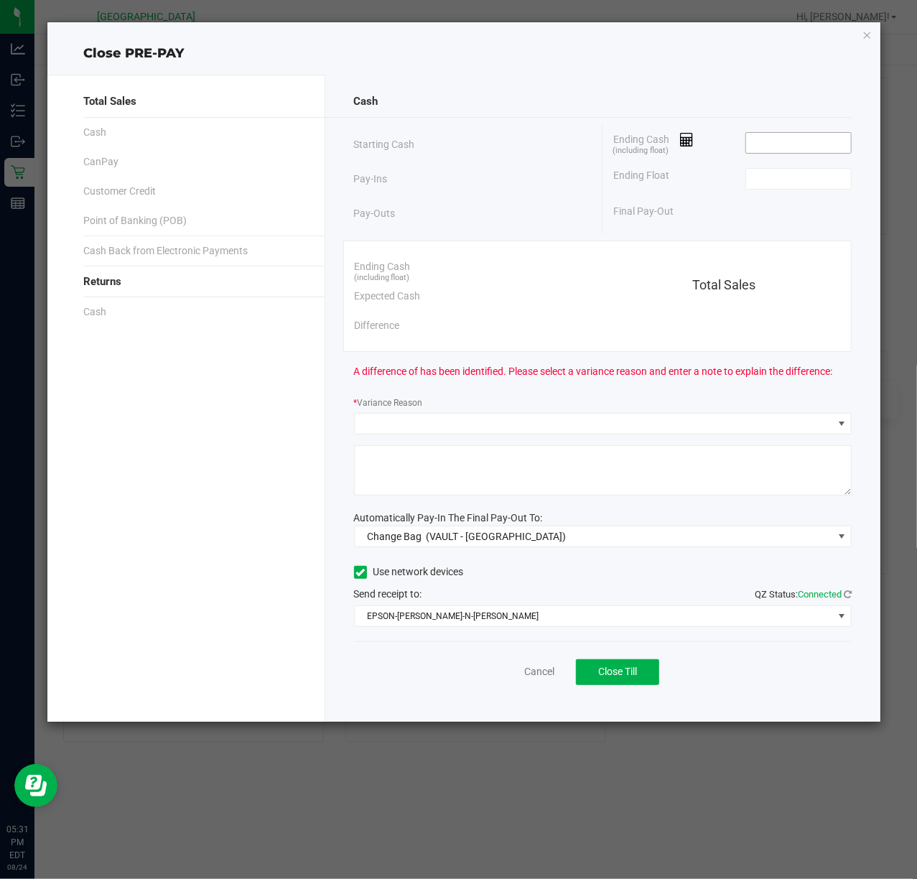
click at [787, 147] on input at bounding box center [799, 143] width 106 height 20
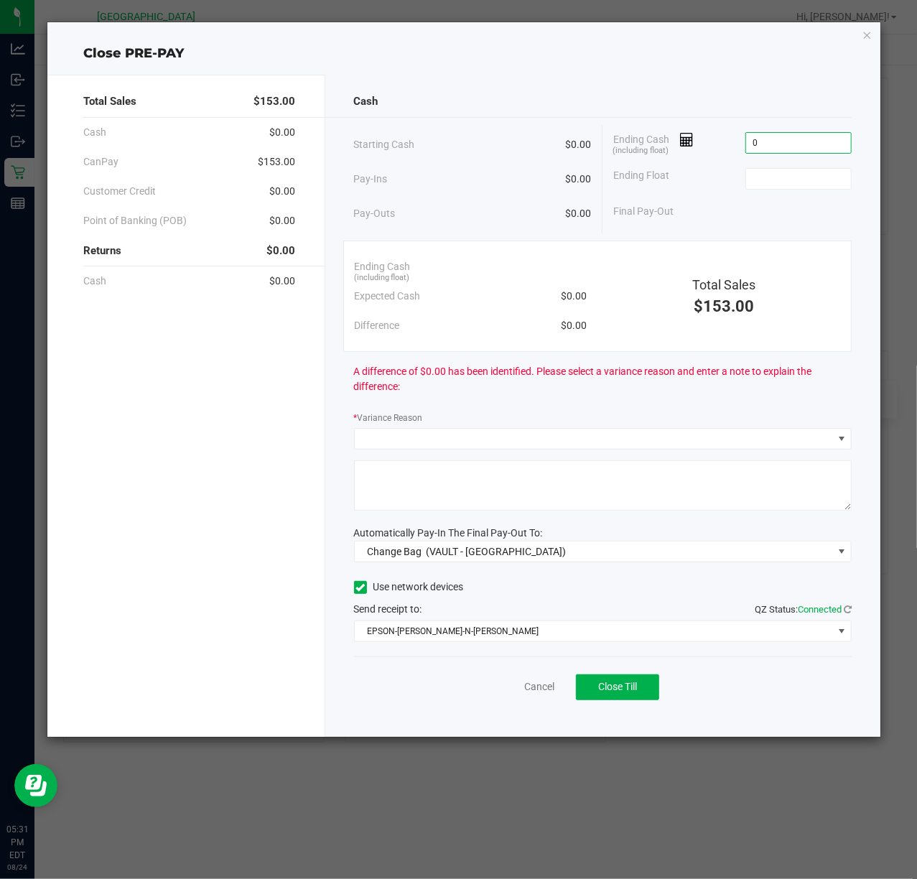
type input "$0.00"
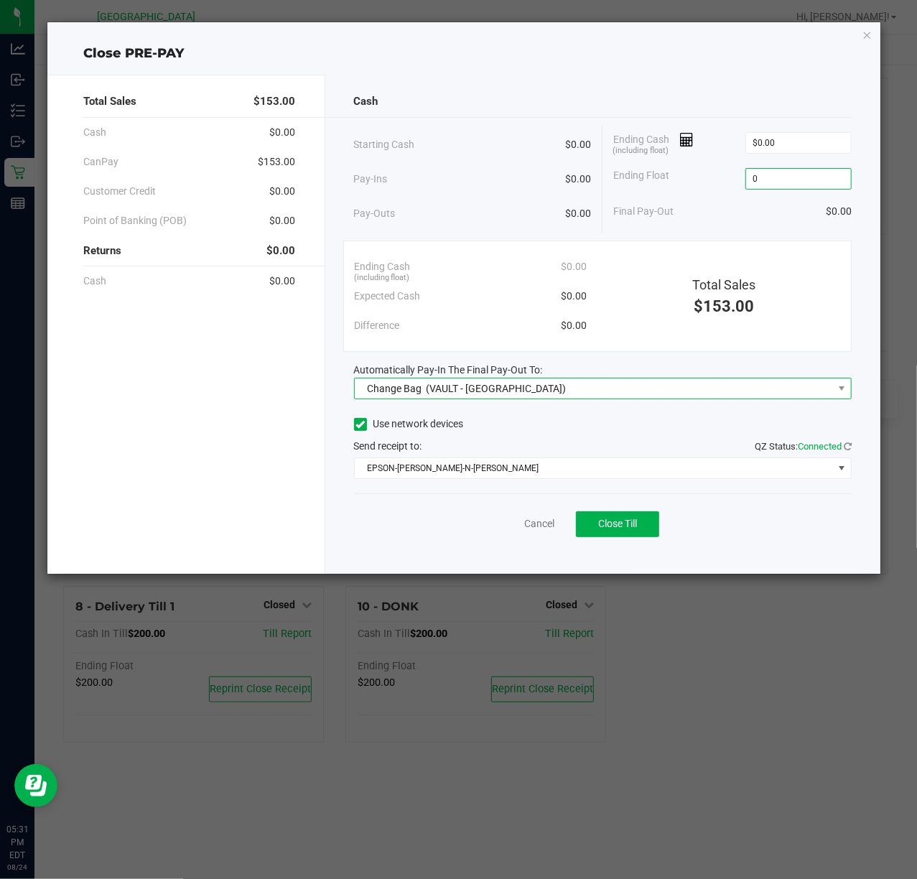
type input "$0.00"
click at [610, 394] on span "Change Bag (VAULT - [GEOGRAPHIC_DATA])" at bounding box center [594, 388] width 479 height 20
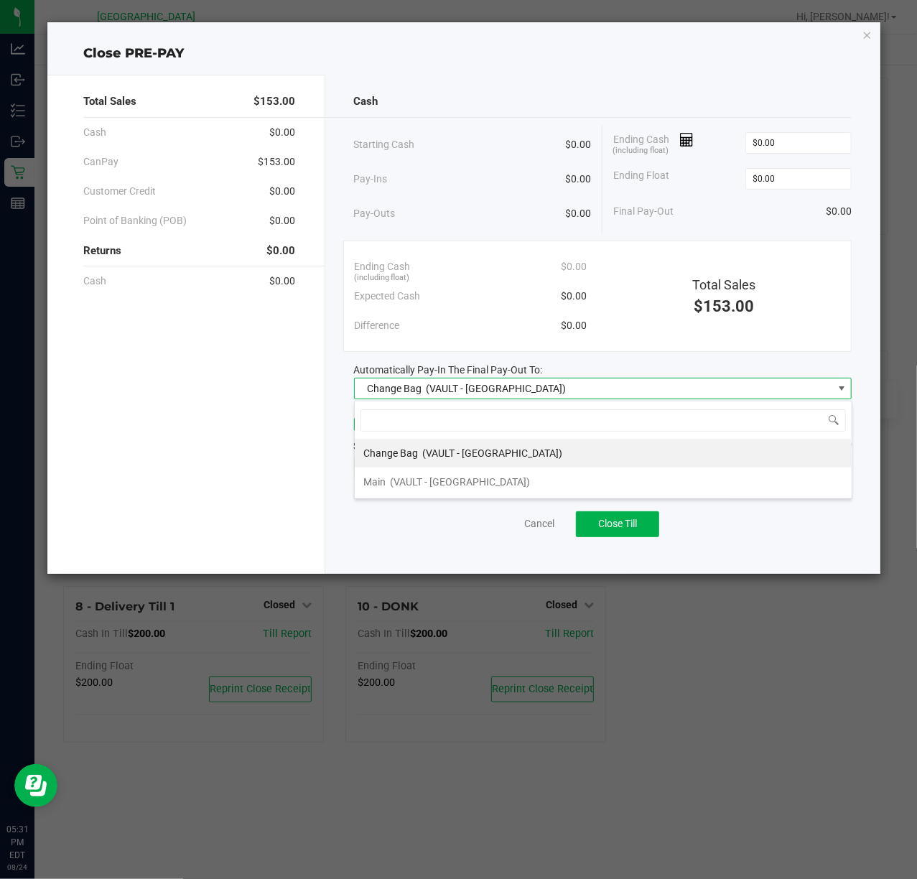
scroll to position [22, 498]
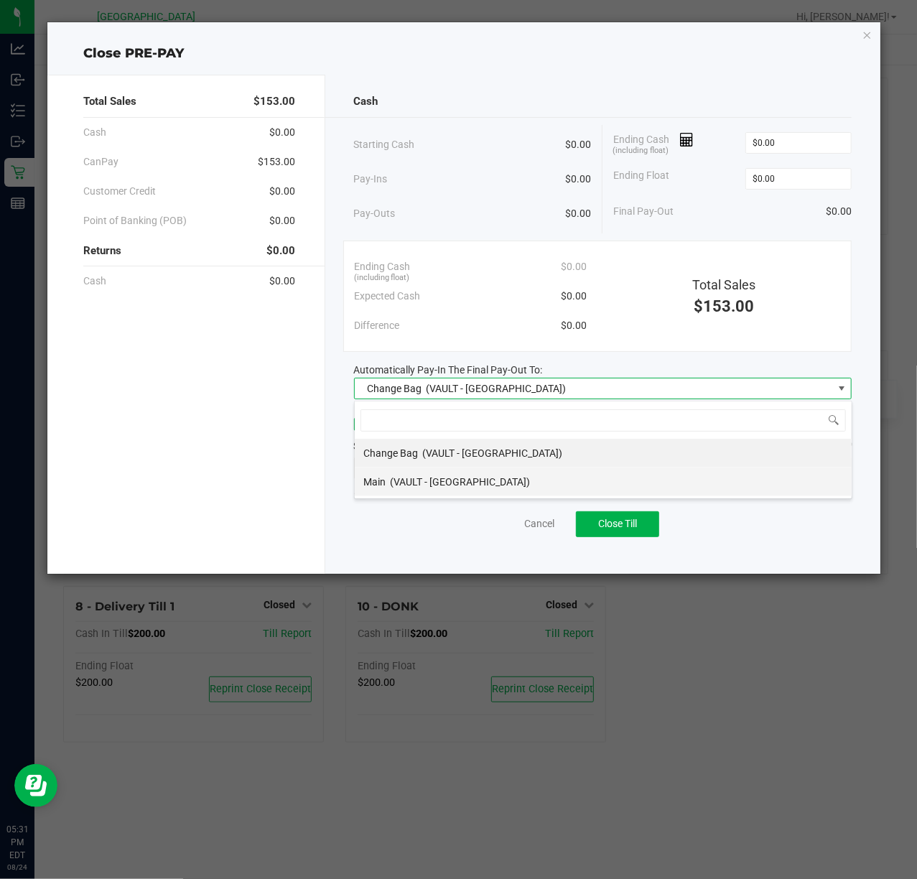
click at [492, 478] on span "(VAULT - [GEOGRAPHIC_DATA])" at bounding box center [460, 481] width 140 height 11
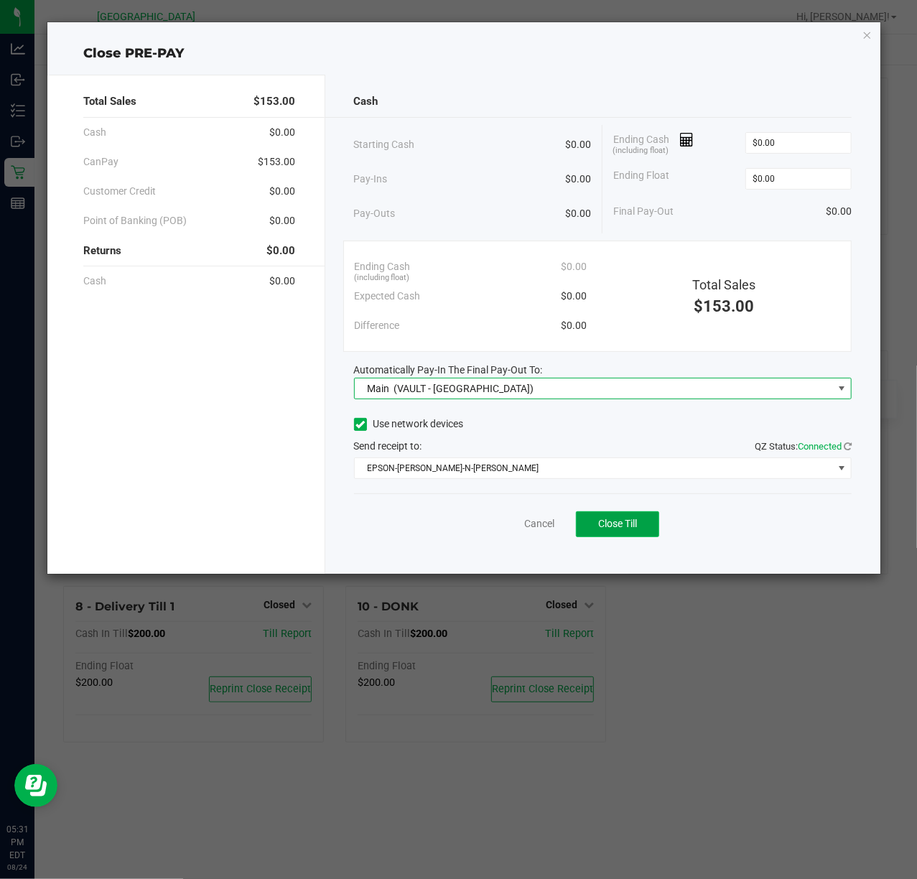
click at [627, 534] on button "Close Till" at bounding box center [617, 524] width 83 height 26
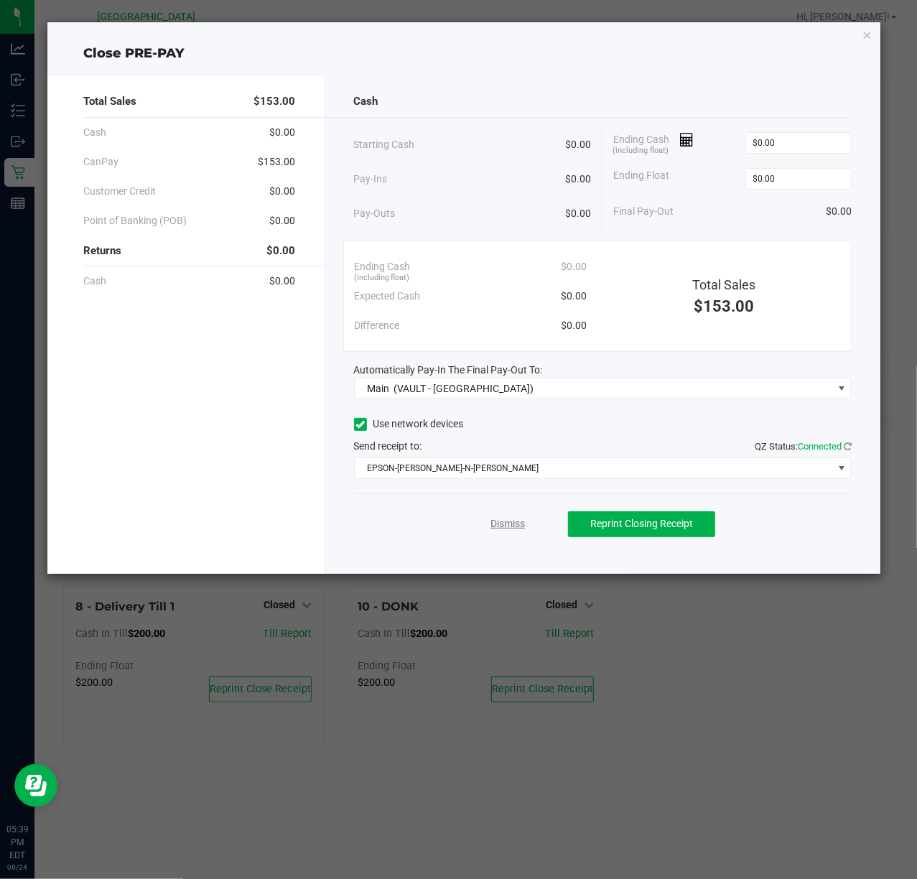
click at [503, 520] on link "Dismiss" at bounding box center [508, 523] width 34 height 15
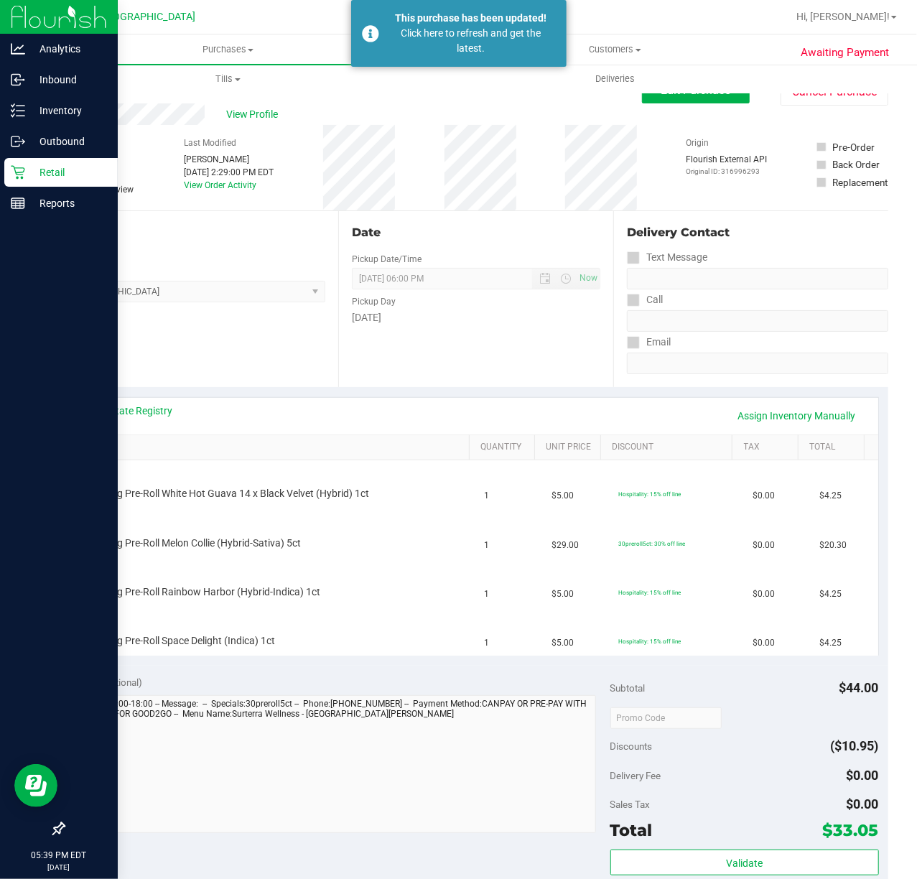
click at [24, 15] on img at bounding box center [59, 17] width 96 height 34
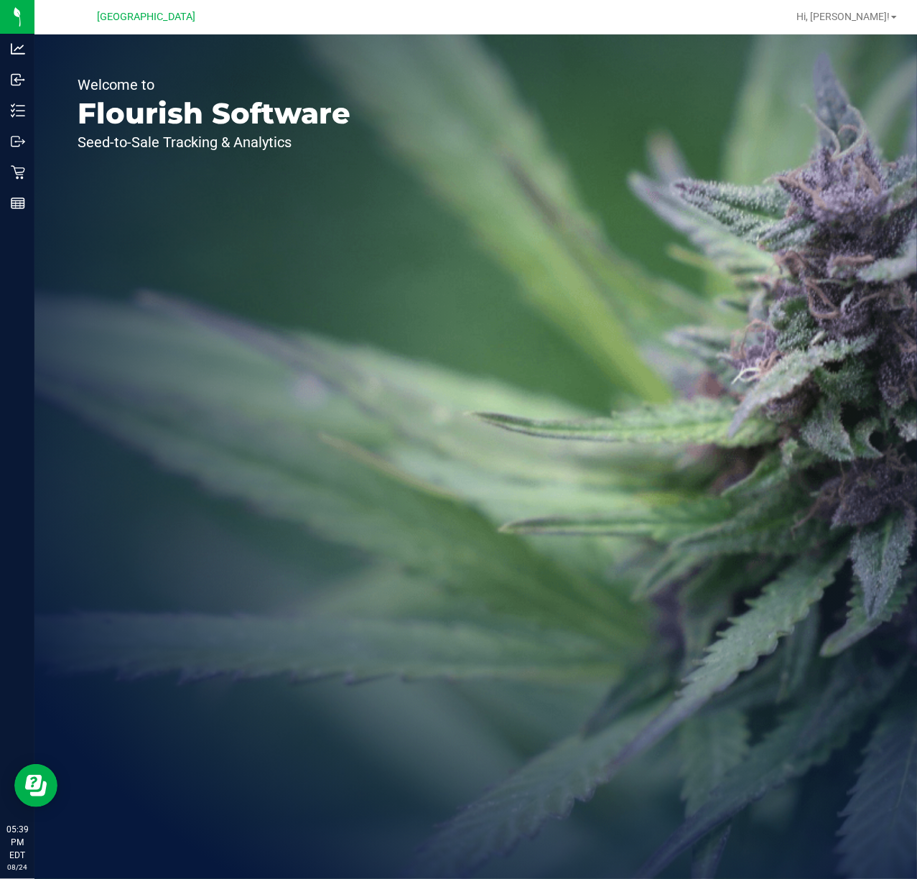
click at [739, 227] on div "Welcome to Flourish Software Seed-to-Sale Tracking & Analytics" at bounding box center [475, 456] width 883 height 845
click at [774, 256] on div "Welcome to Flourish Software Seed-to-Sale Tracking & Analytics" at bounding box center [475, 456] width 883 height 845
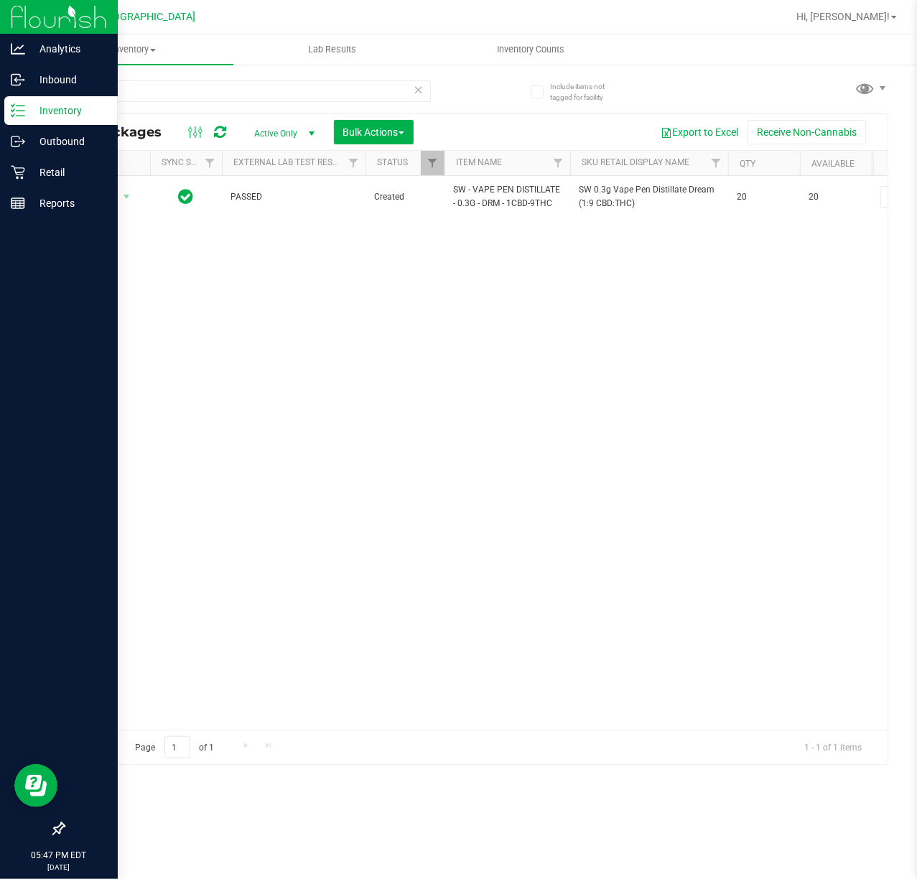
click at [11, 15] on img at bounding box center [59, 17] width 96 height 34
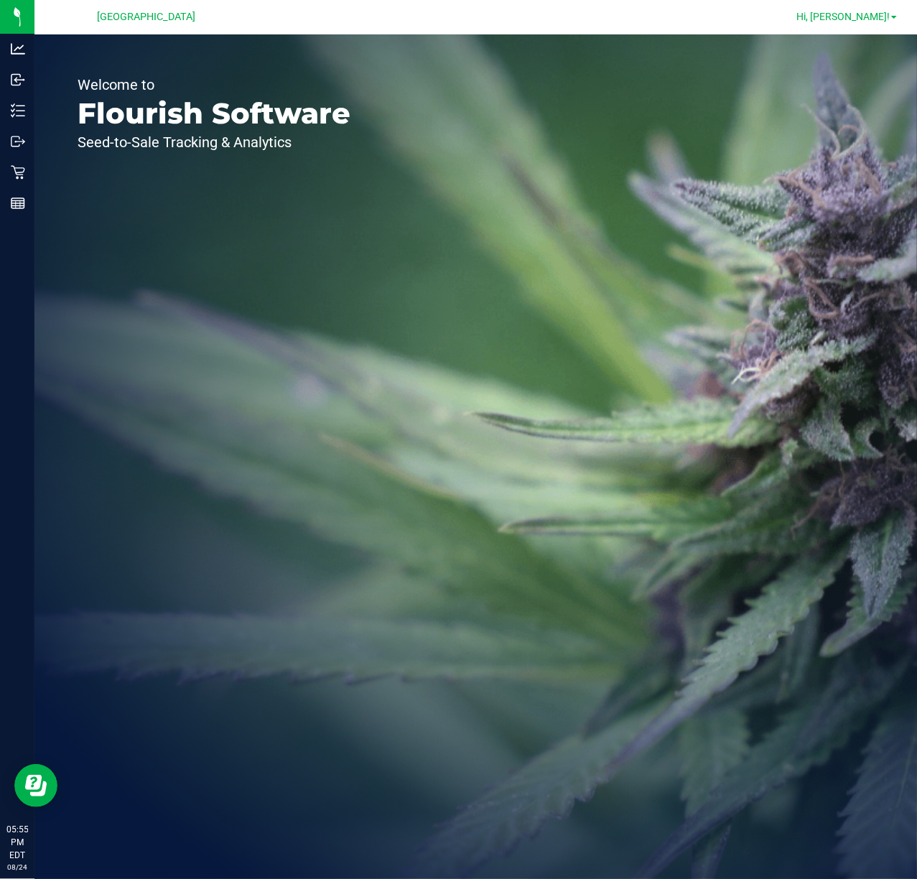
click at [882, 13] on span "Hi, [PERSON_NAME]!" at bounding box center [842, 16] width 93 height 11
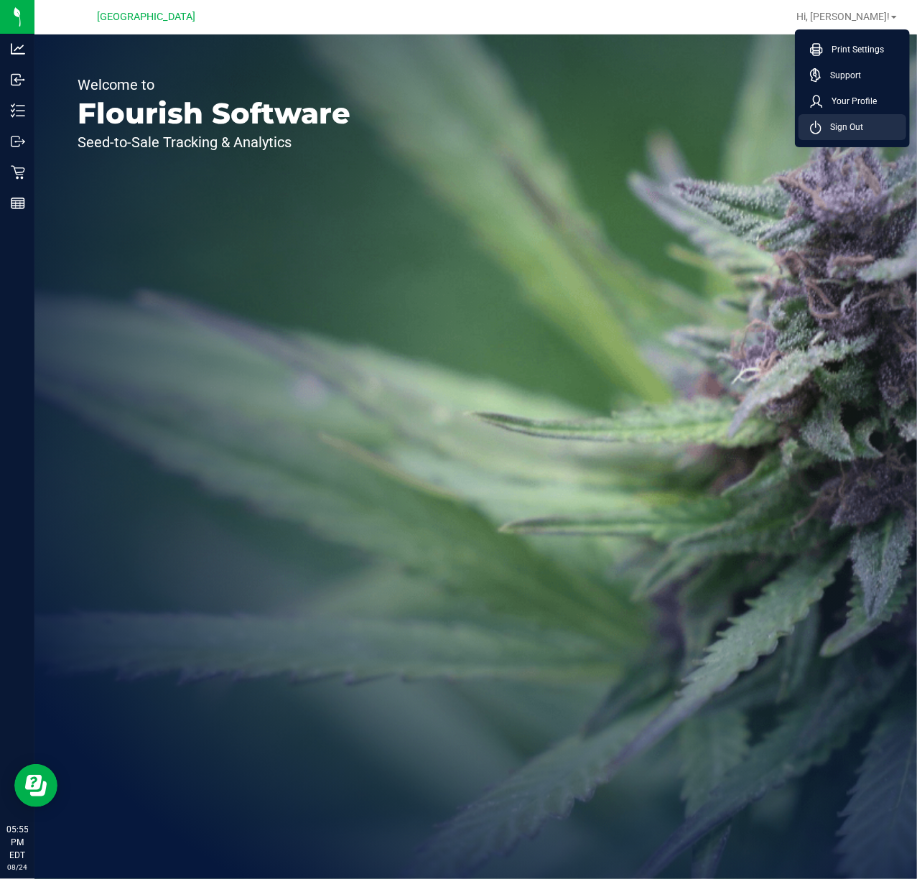
click at [866, 132] on li "Sign Out" at bounding box center [853, 127] width 108 height 26
